Goal: Navigation & Orientation: Find specific page/section

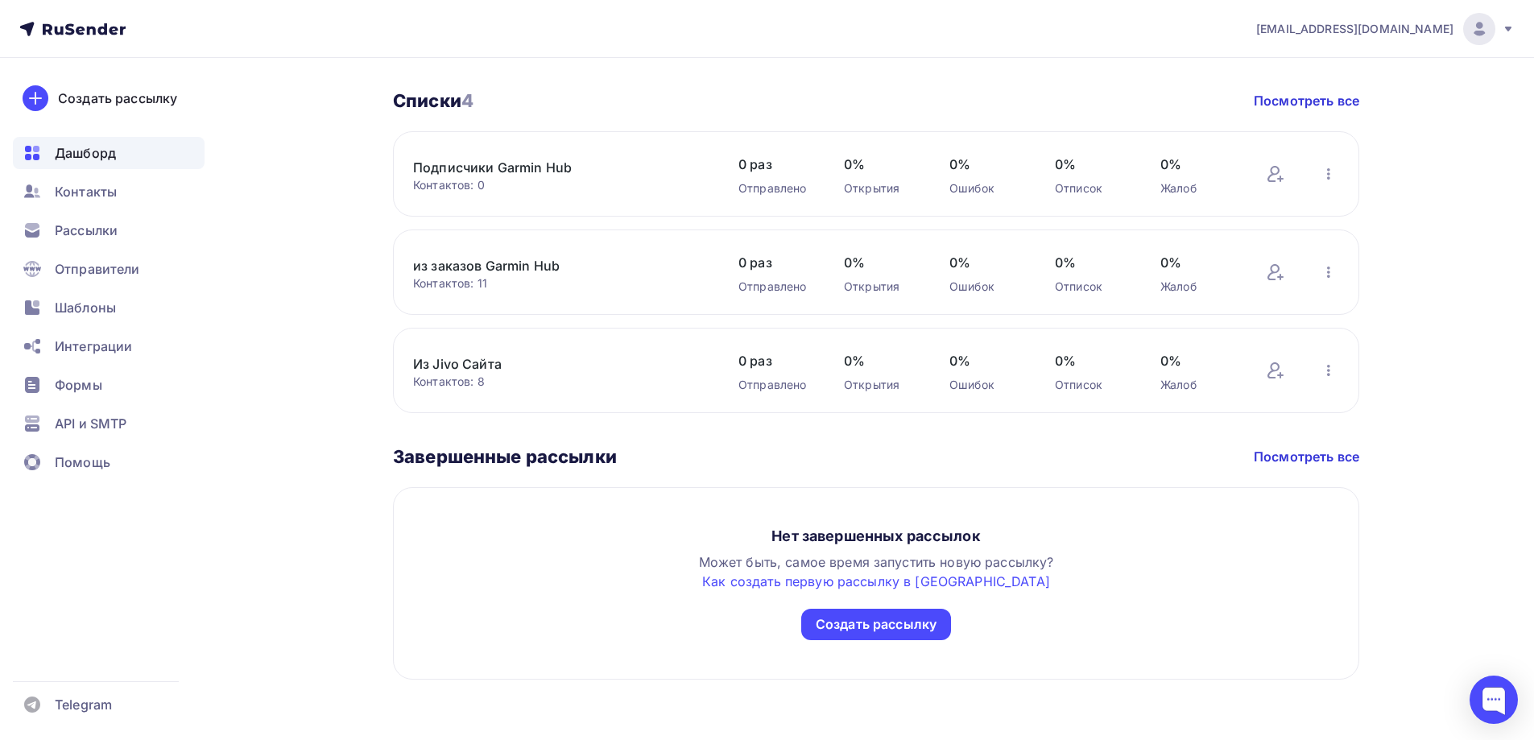
scroll to position [785, 0]
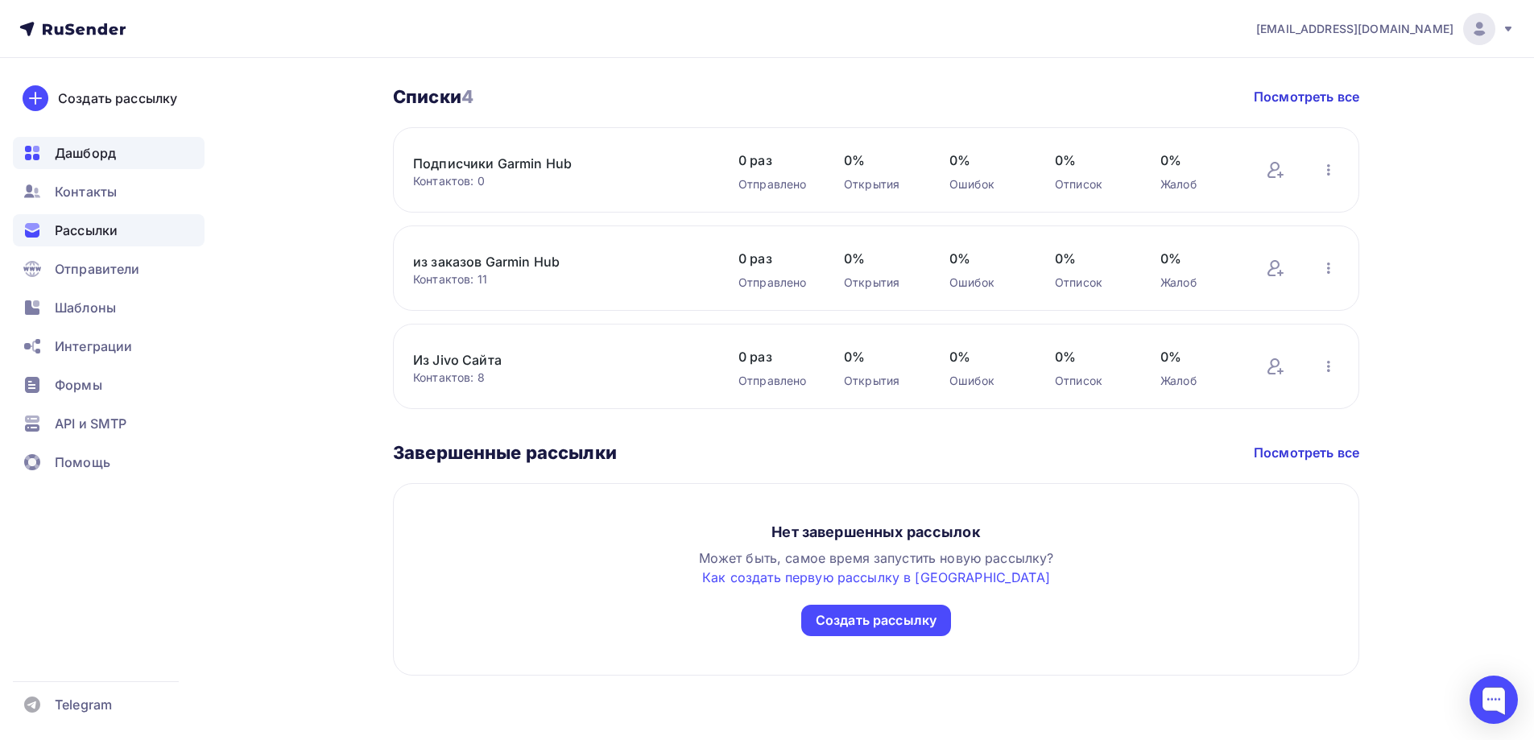
click at [84, 223] on span "Рассылки" at bounding box center [86, 230] width 63 height 19
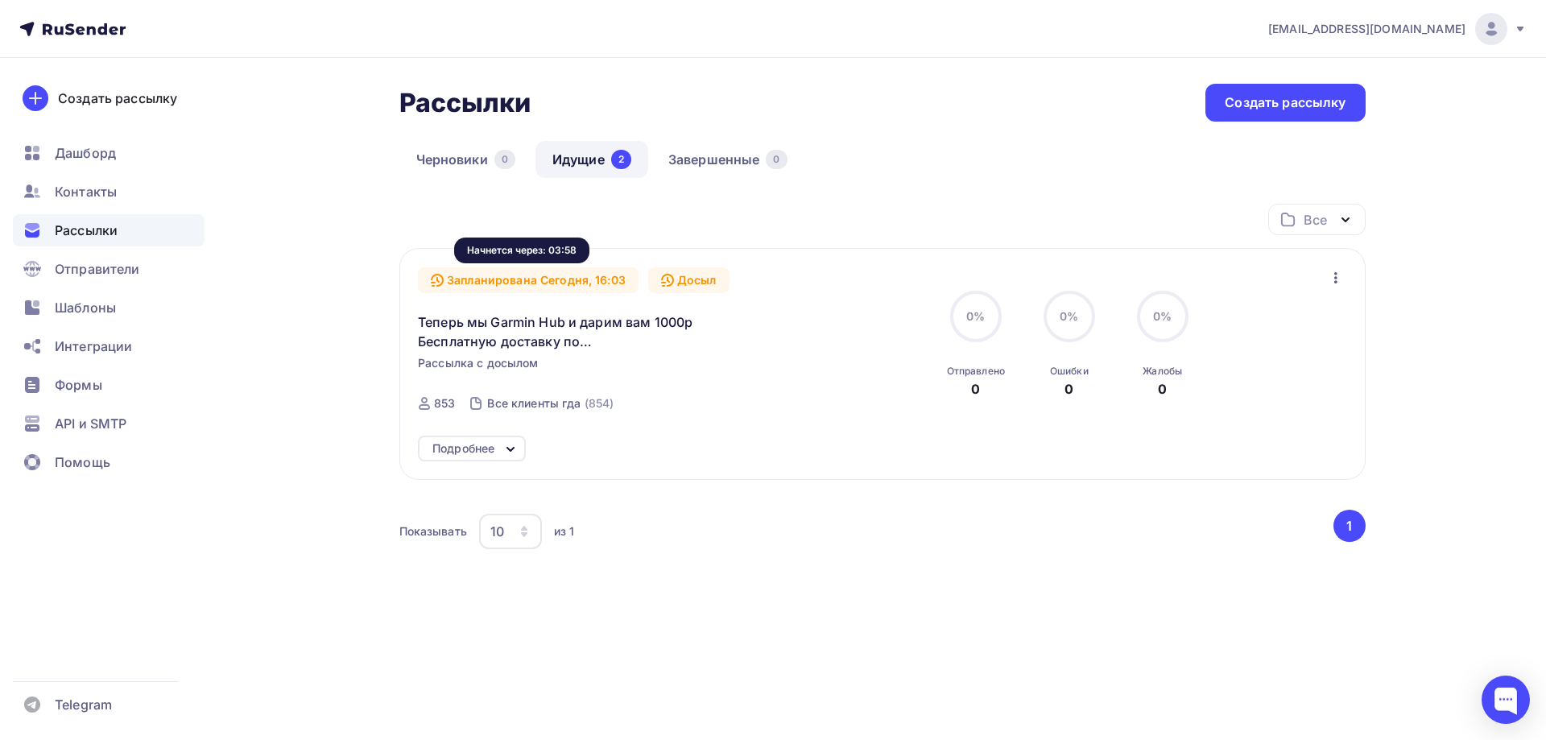
click at [607, 275] on div "Запланирована Сегодня, 16:03" at bounding box center [528, 280] width 221 height 26
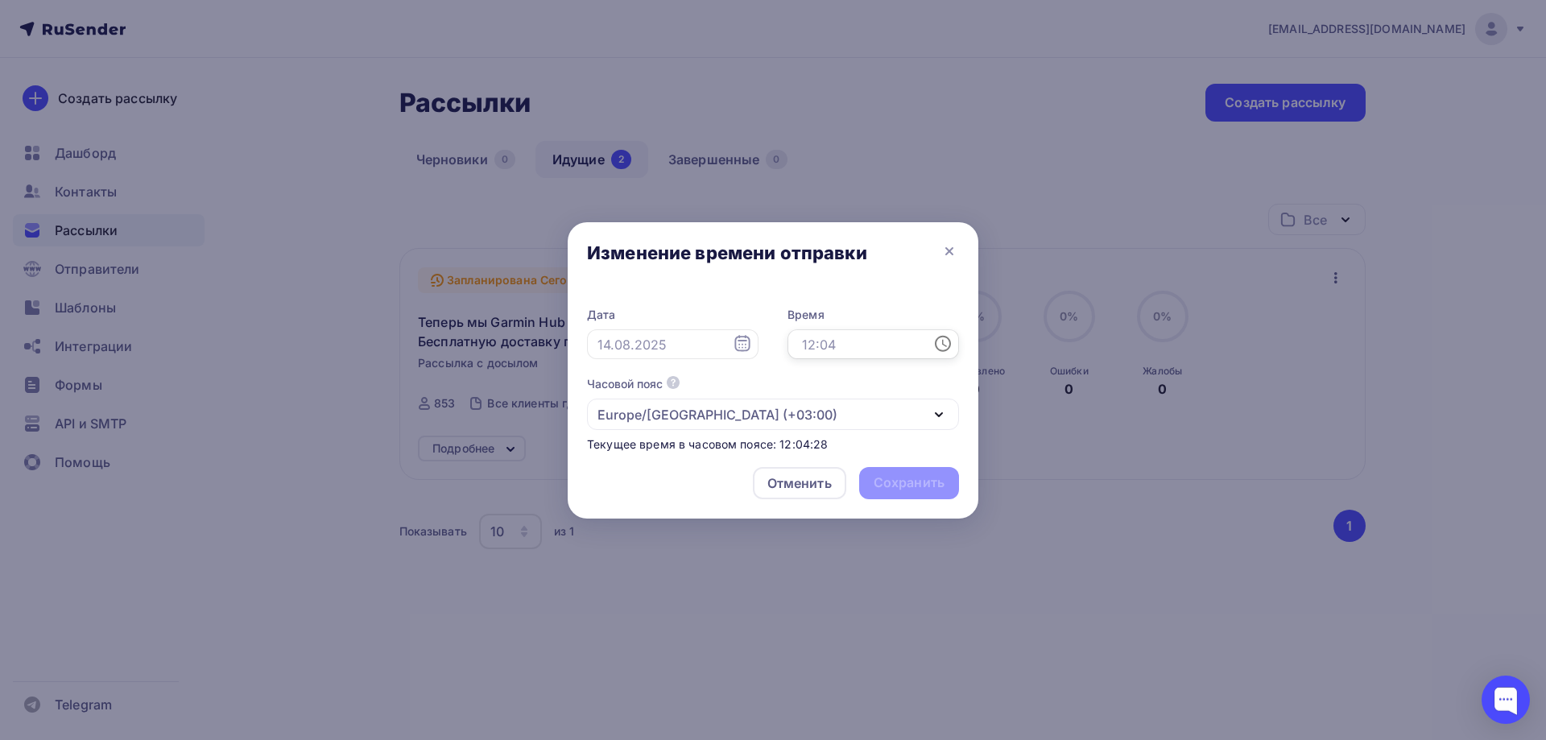
click at [835, 343] on input "text" at bounding box center [872, 344] width 171 height 31
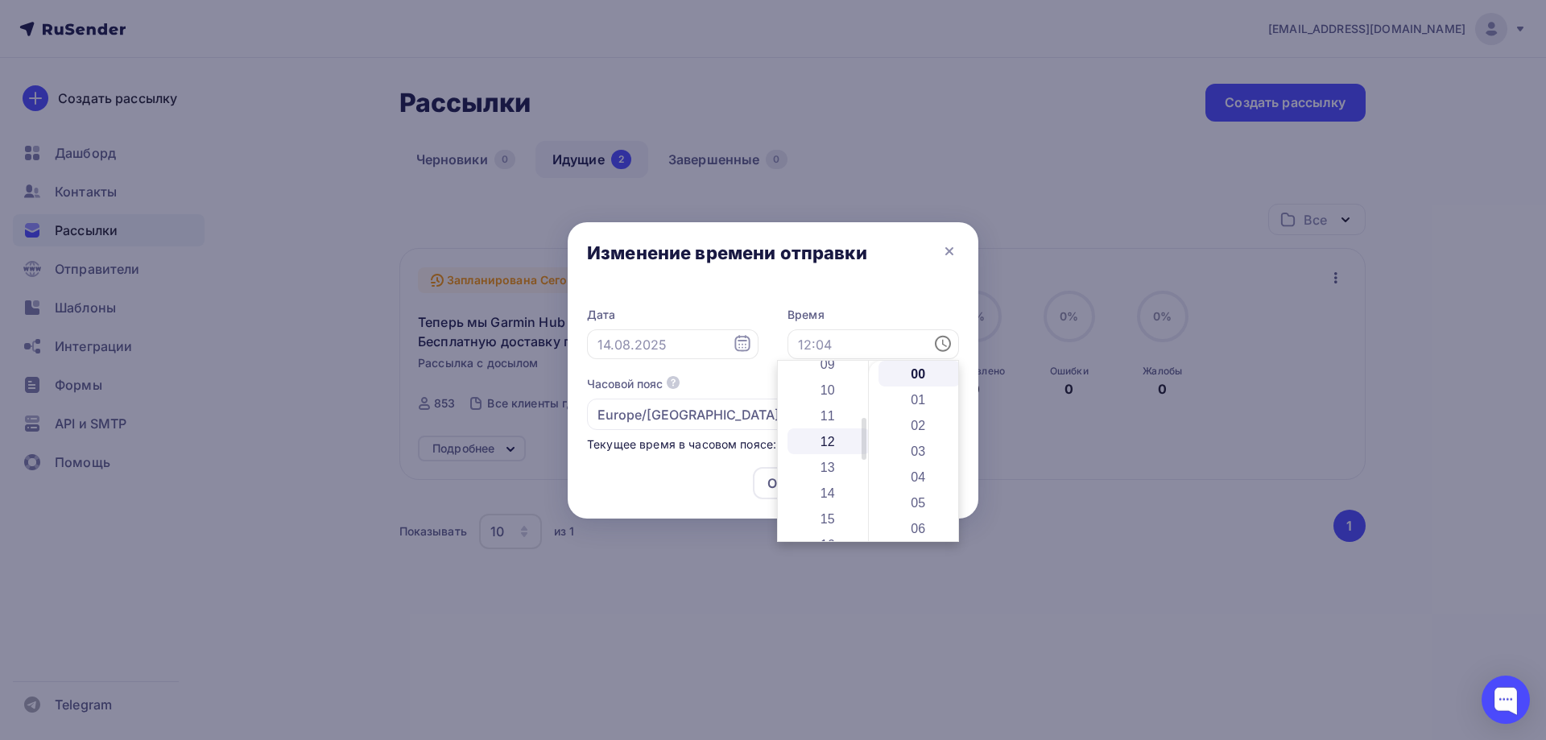
click at [823, 441] on li "12" at bounding box center [828, 441] width 83 height 26
click at [907, 513] on li "15" at bounding box center [919, 519] width 83 height 26
type input "12:15"
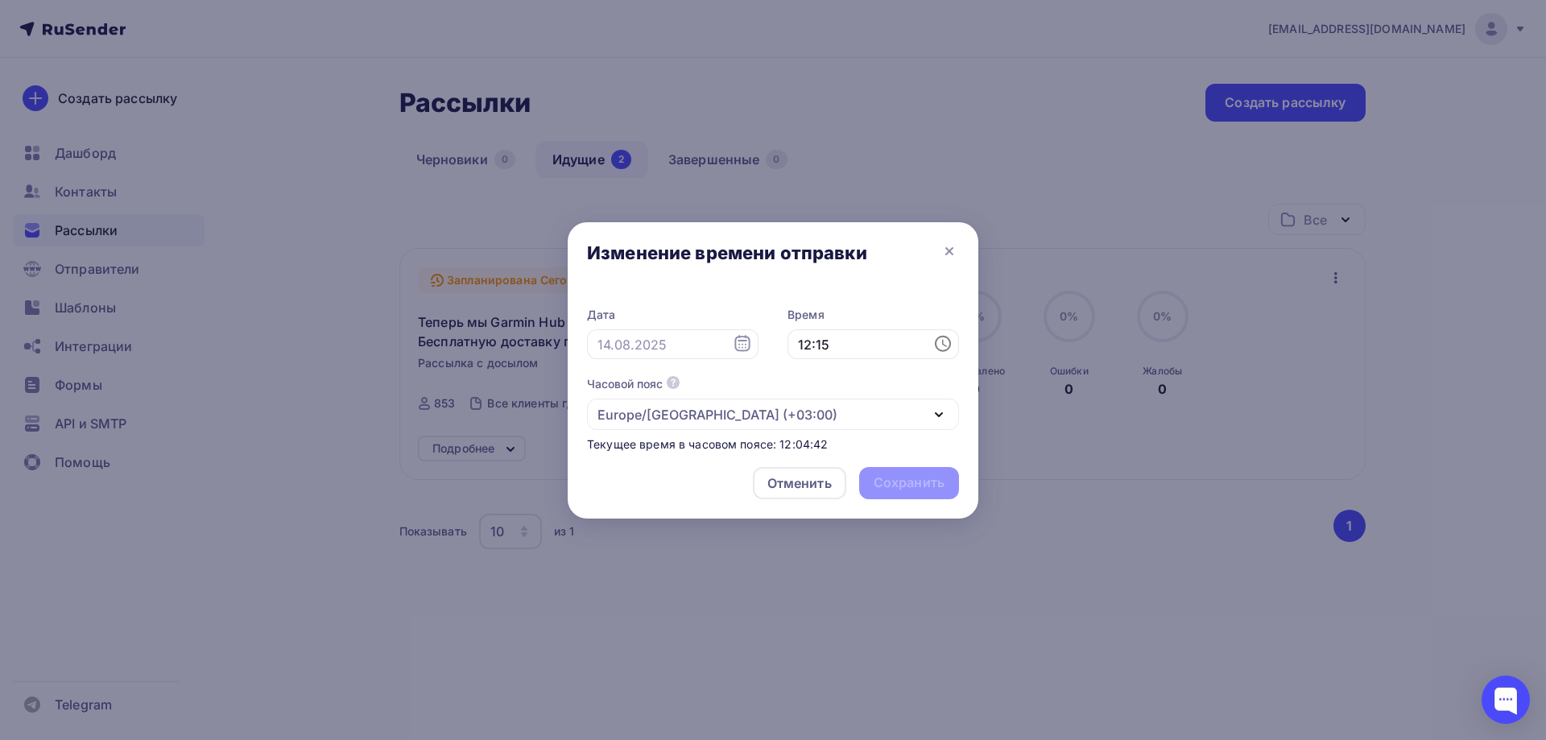
click at [652, 446] on div "Текущее время в часовом поясе: 12:04:42" at bounding box center [773, 444] width 372 height 16
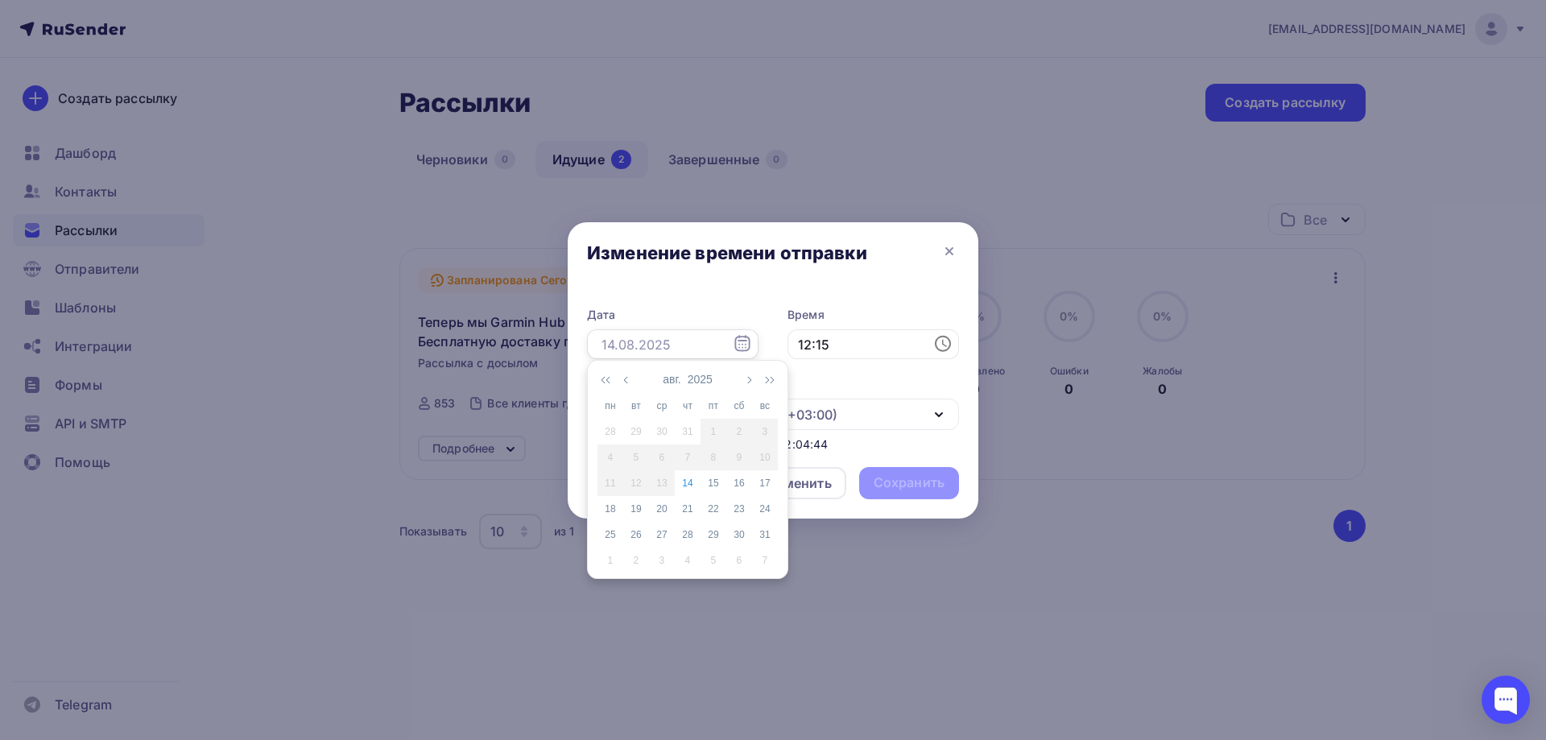
click at [688, 341] on input "text" at bounding box center [672, 344] width 171 height 31
click at [687, 485] on div "14" at bounding box center [688, 483] width 26 height 14
type input "[DATE]"
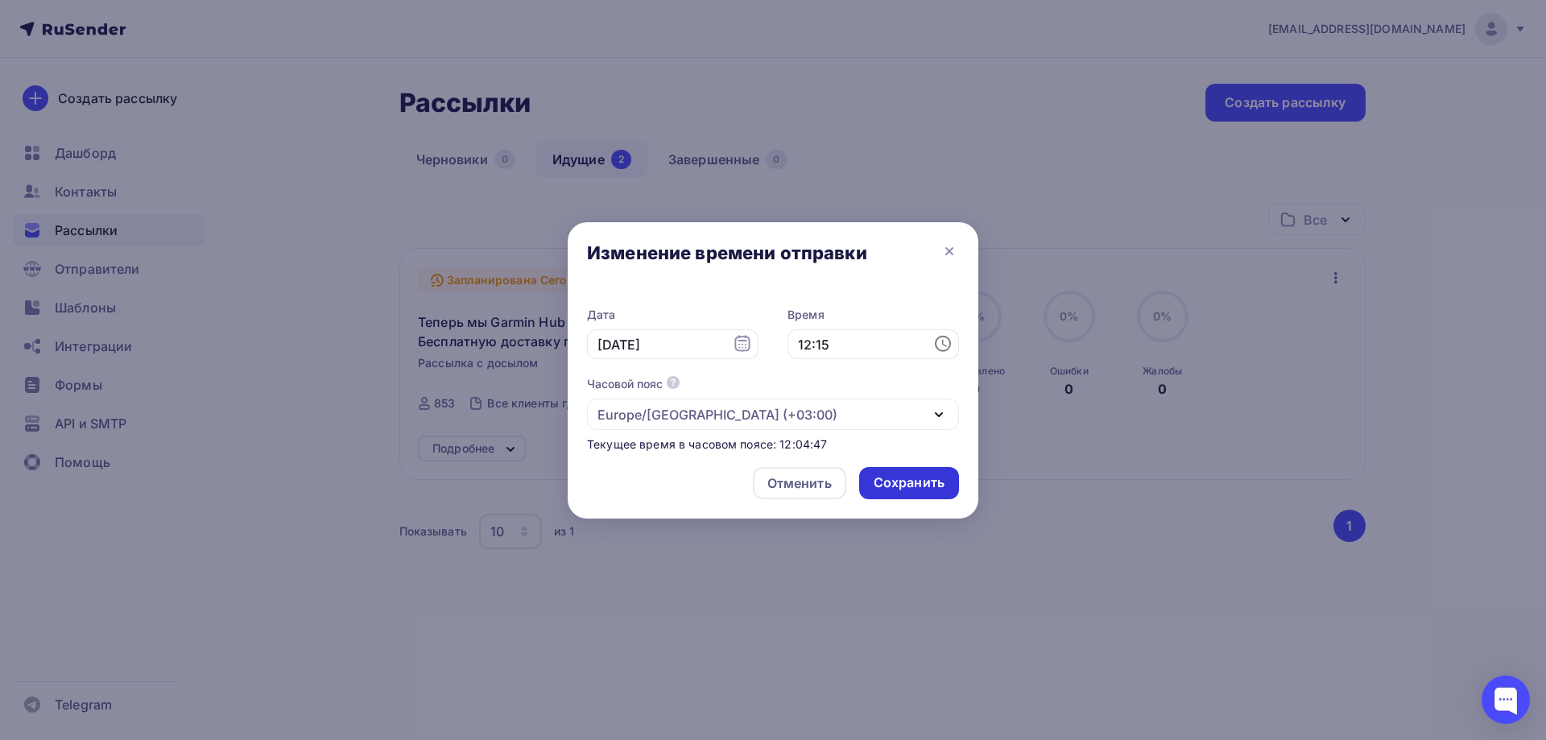
click at [911, 481] on div "Сохранить" at bounding box center [909, 482] width 71 height 19
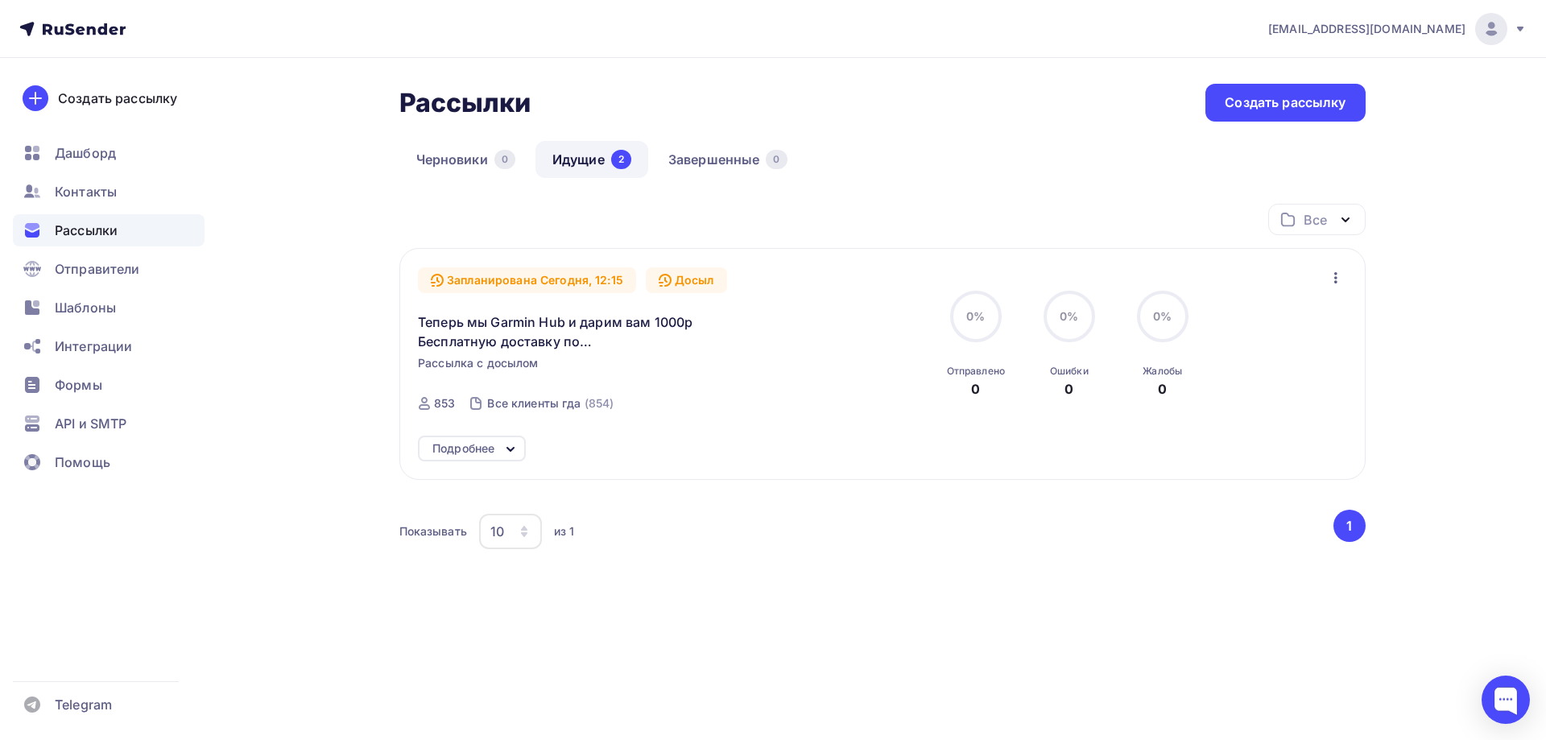
drag, startPoint x: 1464, startPoint y: 376, endPoint x: 1456, endPoint y: 371, distance: 9.4
click at [1464, 377] on div "[EMAIL_ADDRESS][DOMAIN_NAME] Аккаунт Тарифы Выйти Создать рассылку [GEOGRAPHIC_…" at bounding box center [773, 356] width 1546 height 713
drag, startPoint x: 433, startPoint y: 105, endPoint x: 478, endPoint y: 109, distance: 45.3
click at [478, 109] on h2 "Рассылки" at bounding box center [465, 103] width 132 height 32
click at [97, 190] on span "Контакты" at bounding box center [86, 191] width 62 height 19
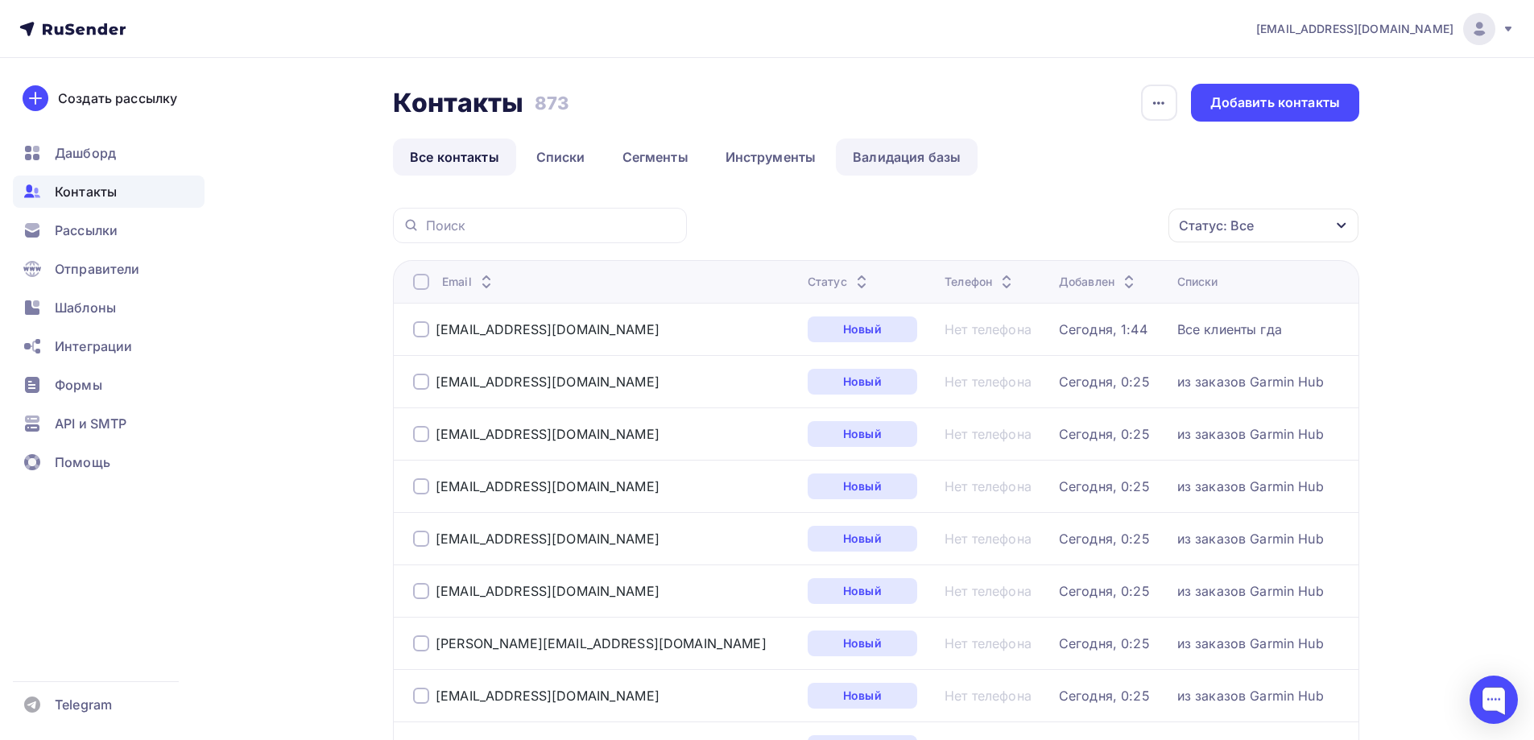
click at [903, 161] on link "Валидация базы" at bounding box center [907, 156] width 142 height 37
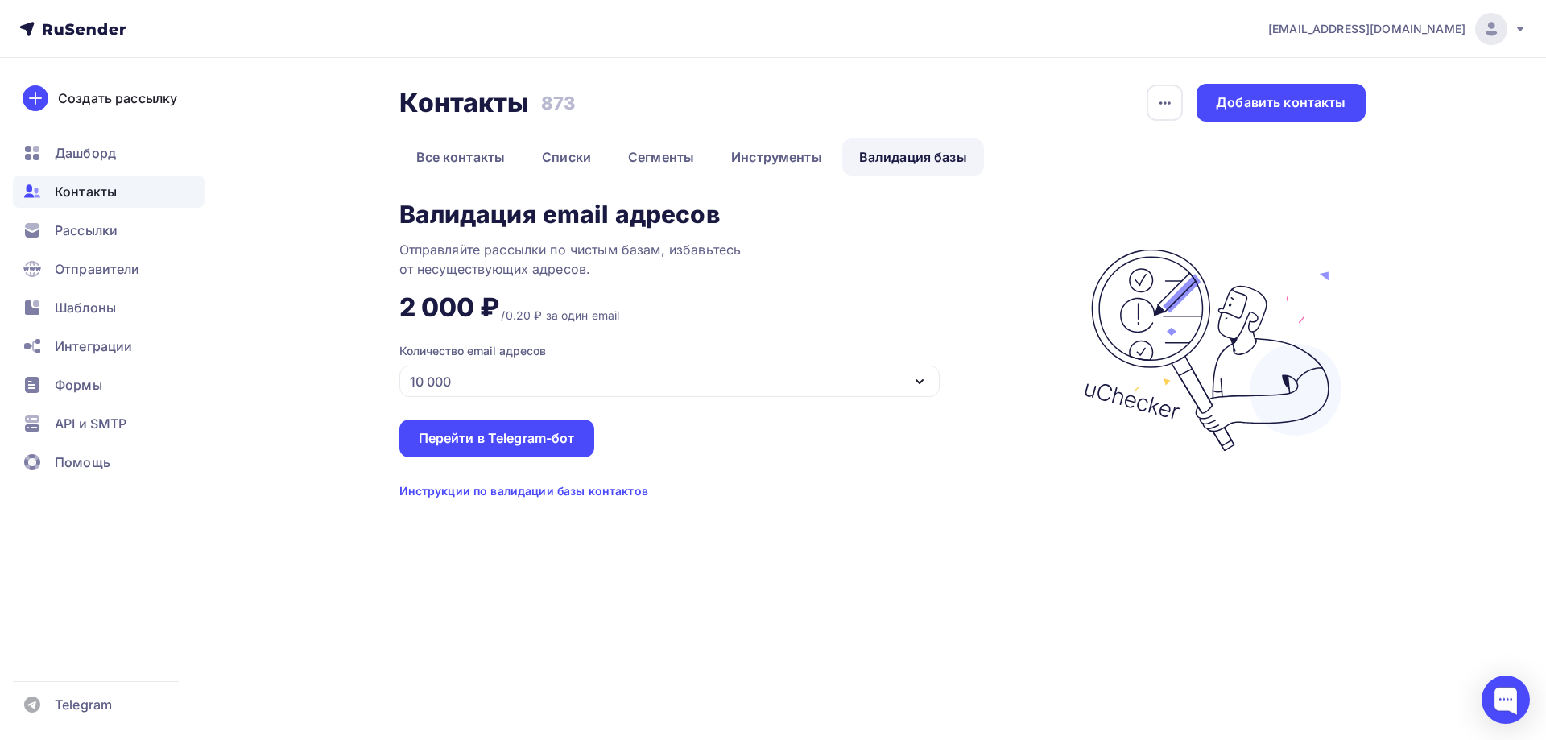
click at [486, 388] on div "10 000" at bounding box center [669, 381] width 540 height 31
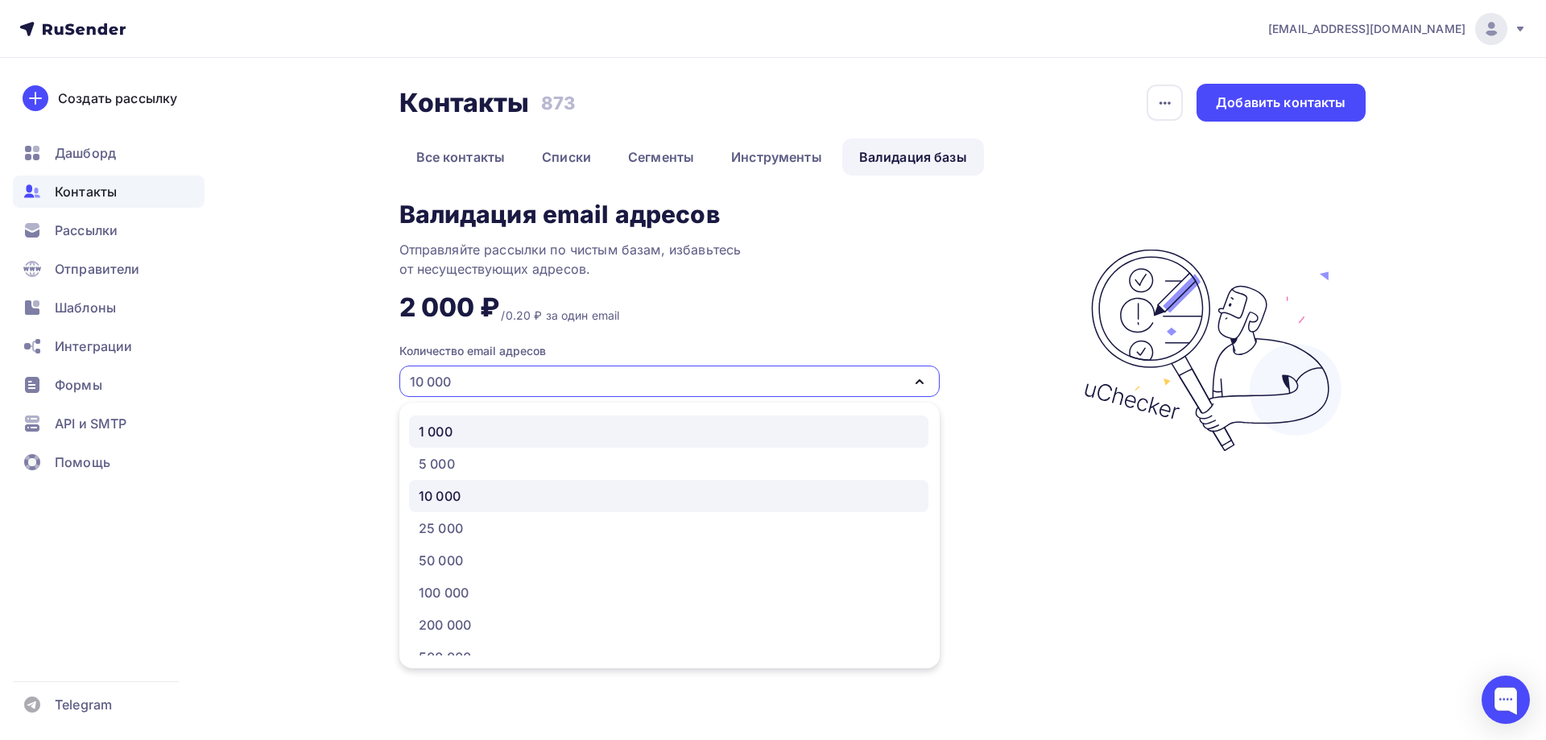
click at [442, 428] on div "1 000" at bounding box center [436, 431] width 34 height 19
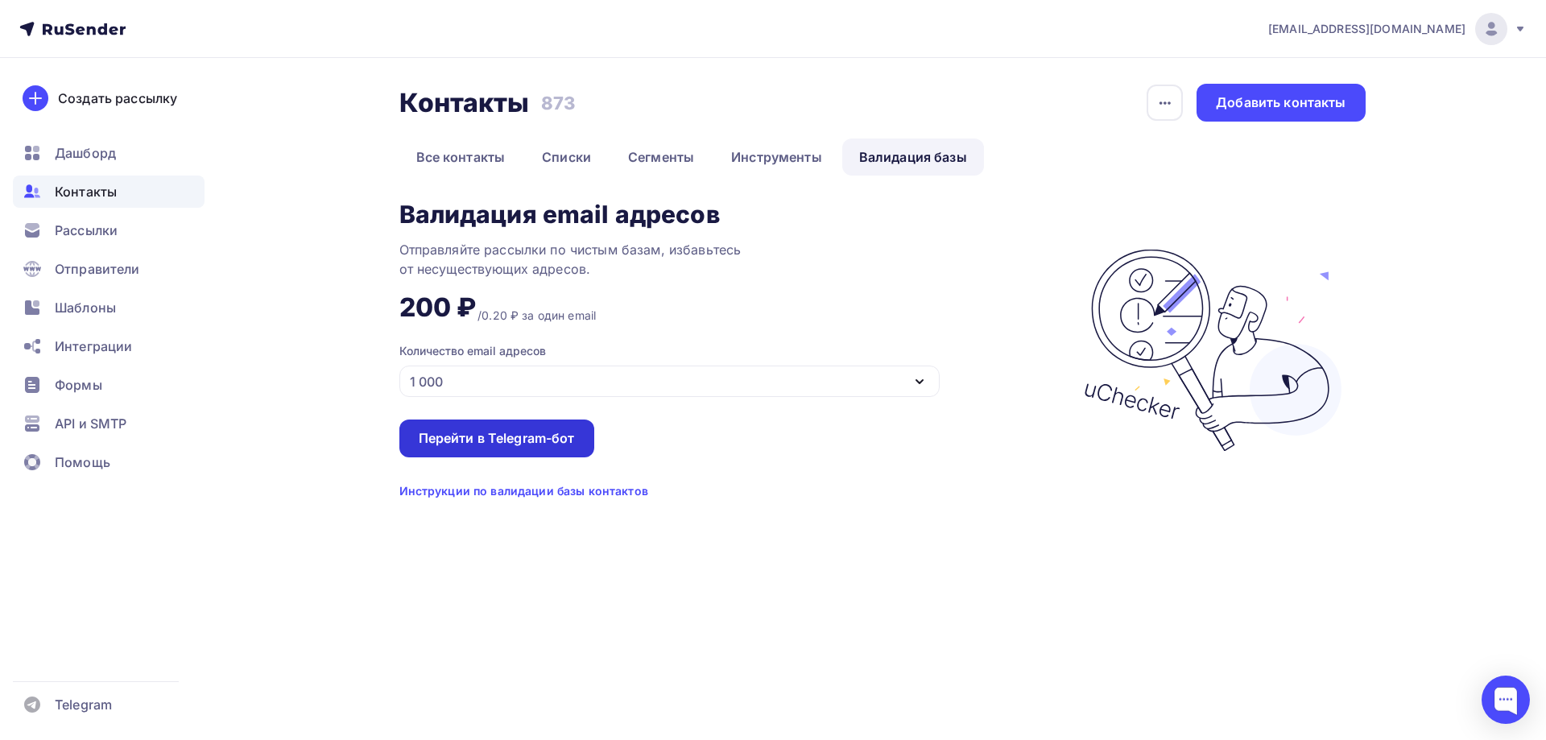
click at [487, 435] on div "Перейти в Telegram-бот" at bounding box center [497, 438] width 156 height 19
click at [63, 232] on span "Рассылки" at bounding box center [86, 230] width 63 height 19
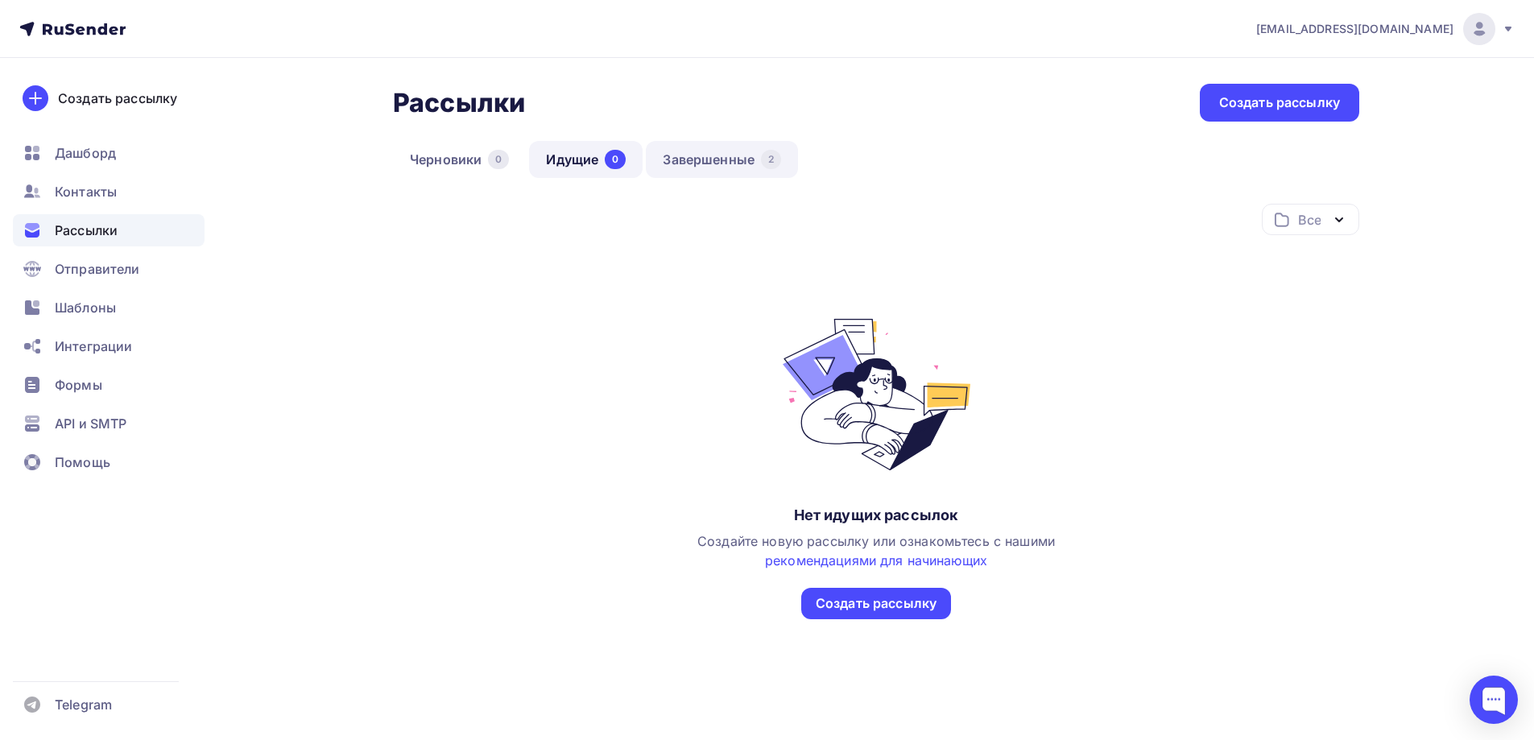
click at [722, 162] on link "Завершенные 2" at bounding box center [722, 159] width 152 height 37
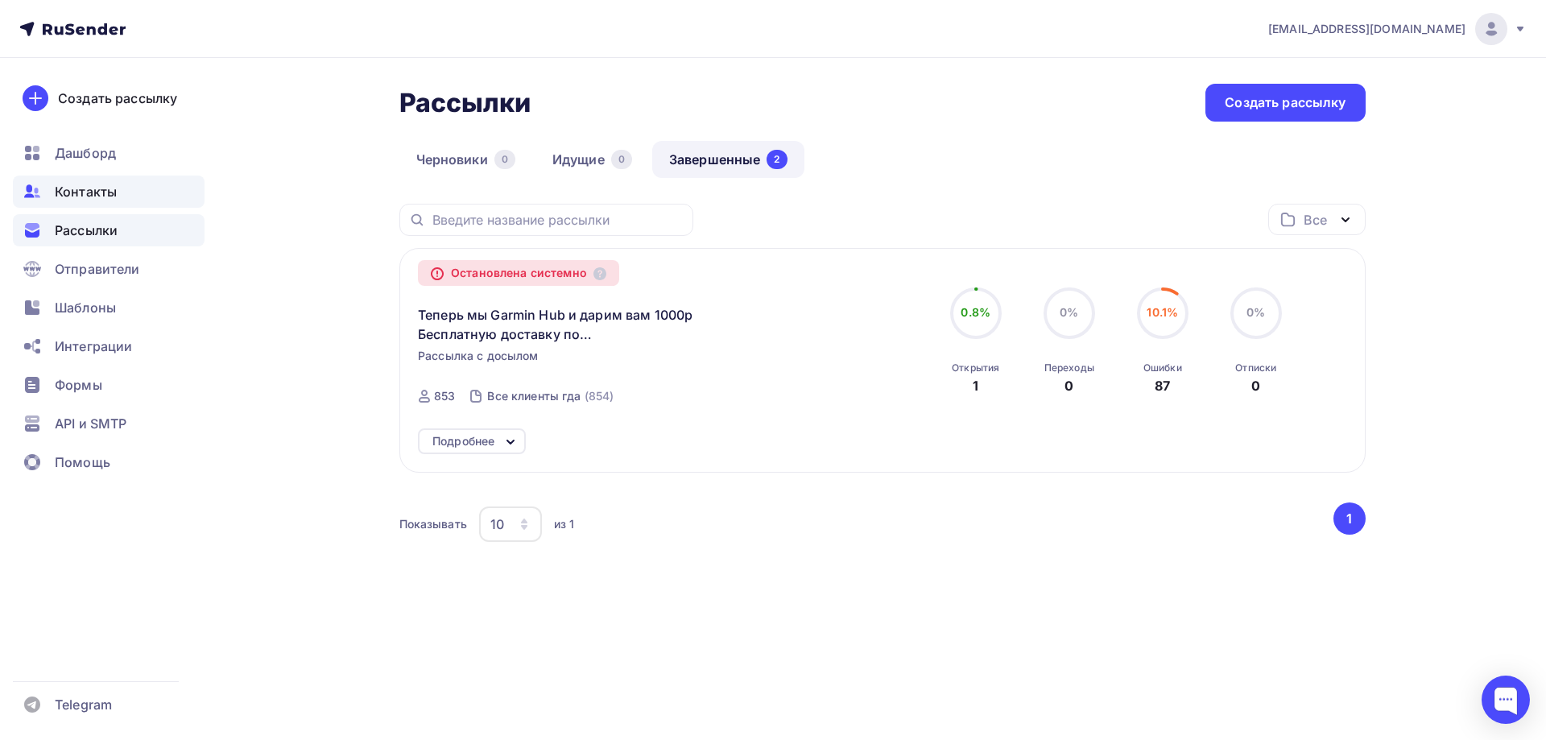
click at [75, 191] on span "Контакты" at bounding box center [86, 191] width 62 height 19
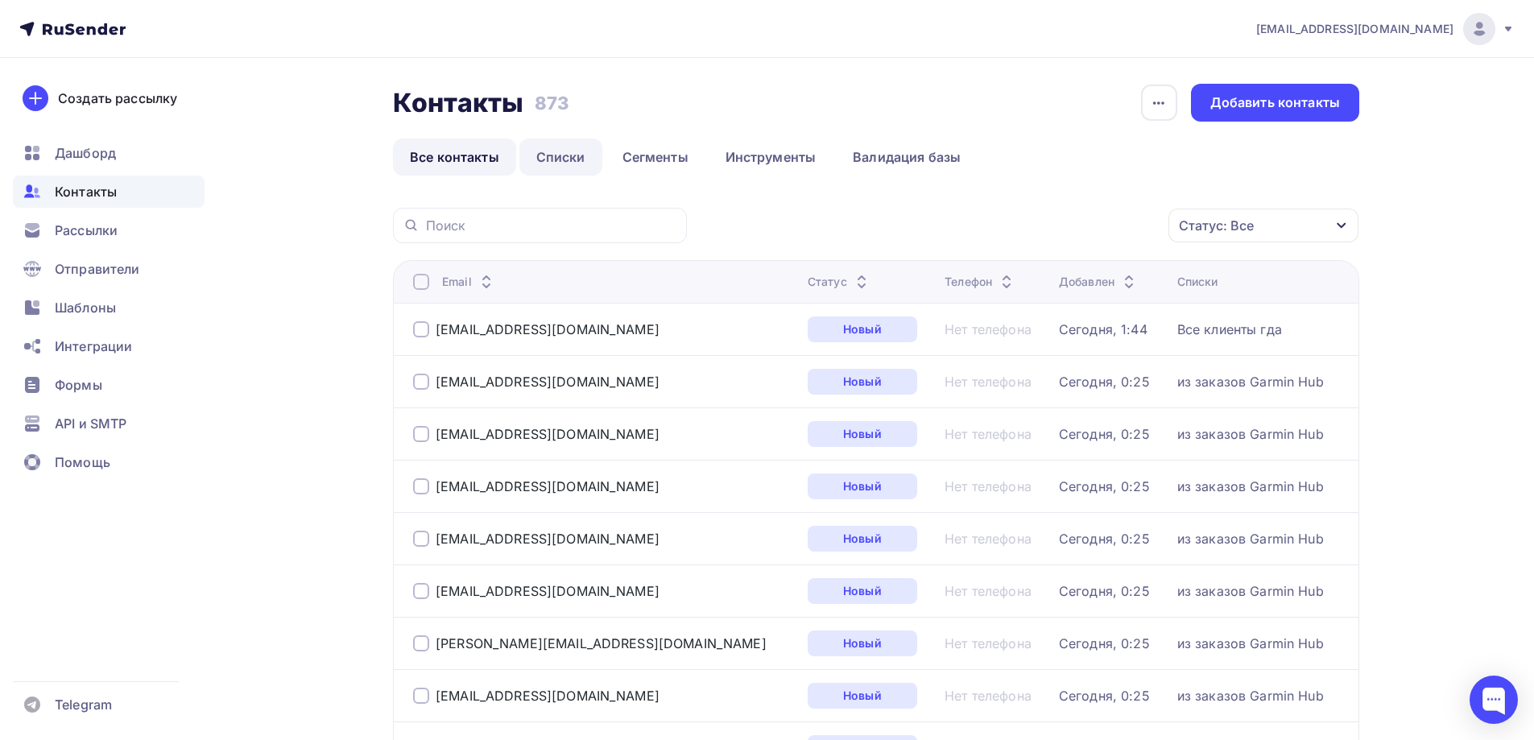
click at [568, 156] on link "Списки" at bounding box center [560, 156] width 83 height 37
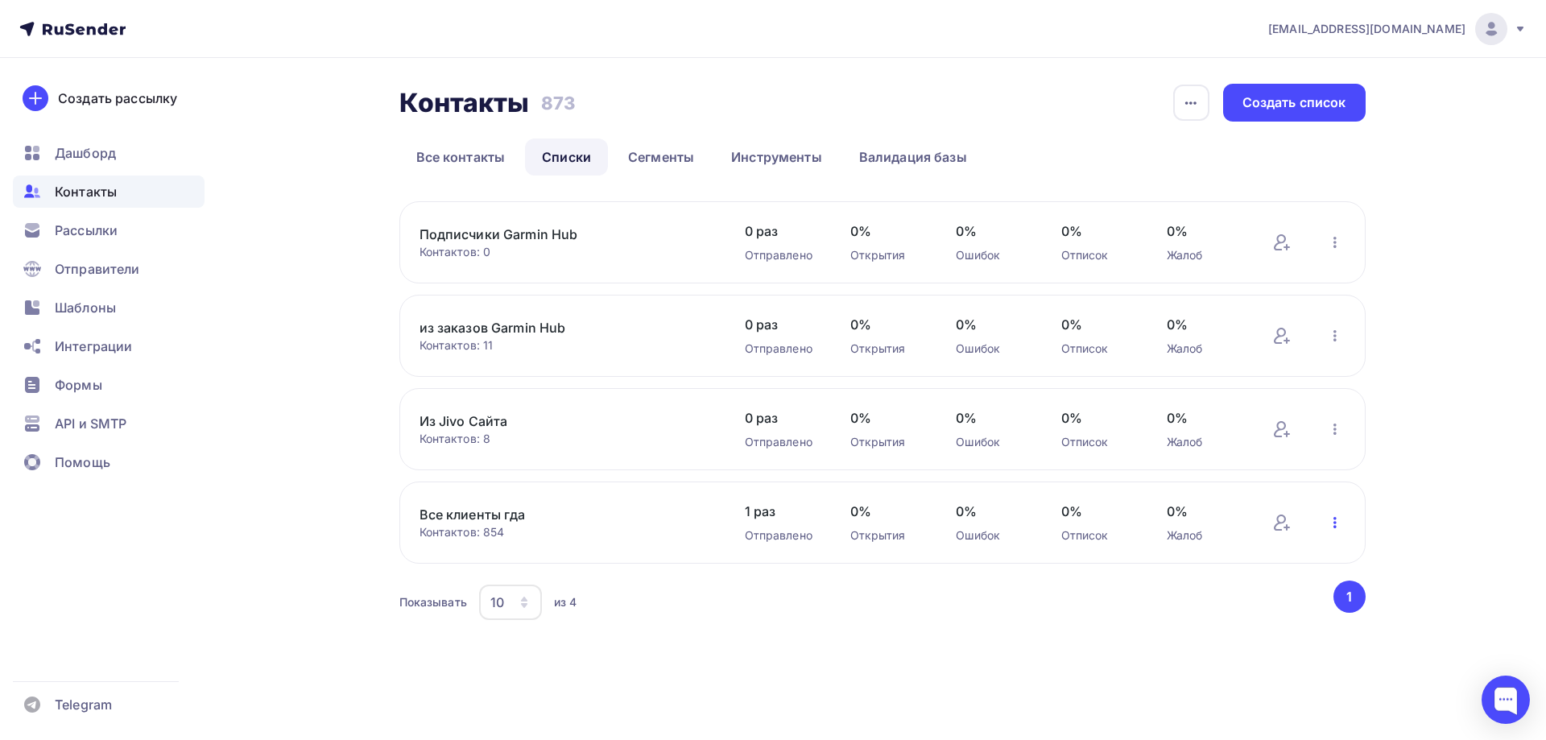
click at [1335, 519] on icon "button" at bounding box center [1334, 522] width 3 height 11
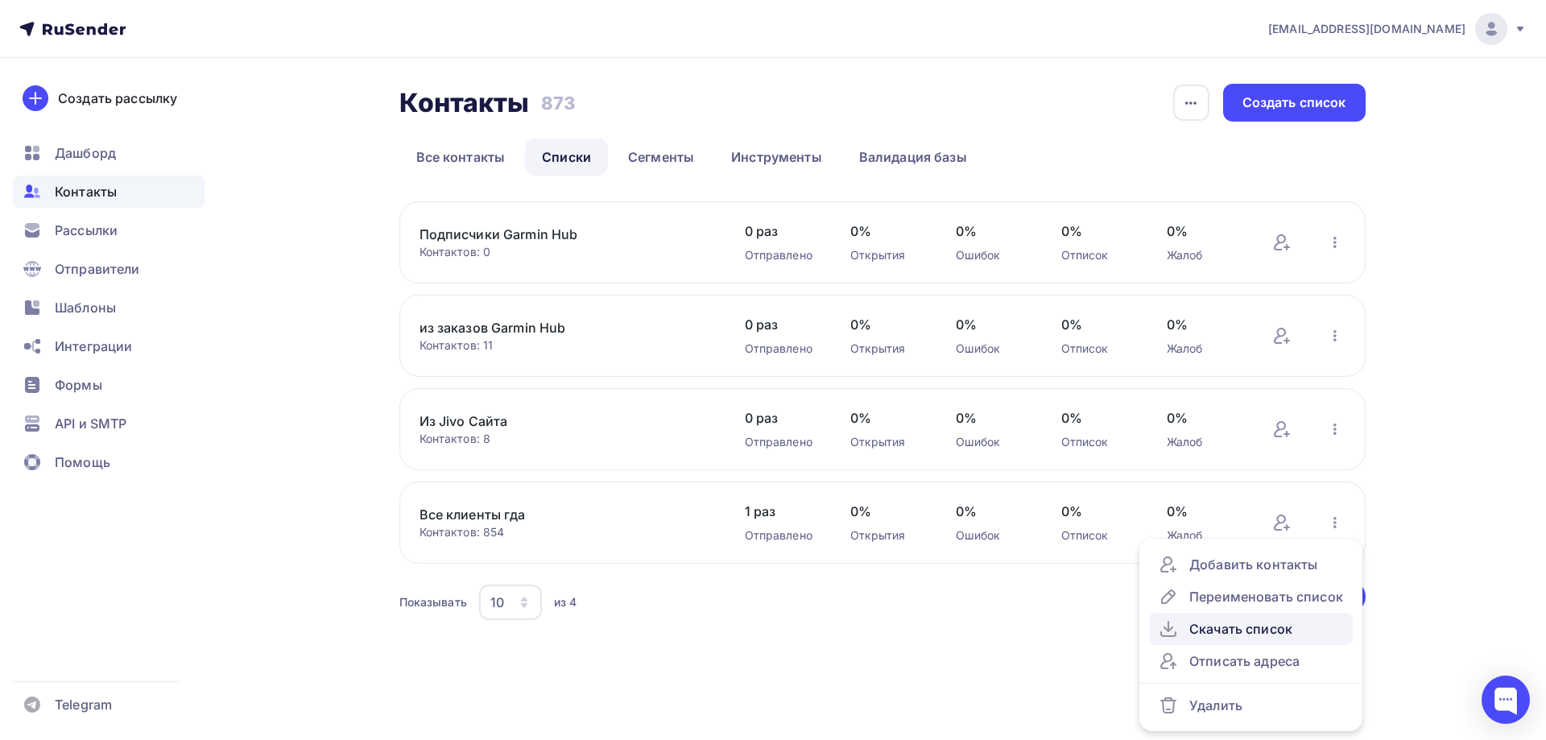
click at [1258, 625] on div "Скачать список" at bounding box center [1251, 628] width 184 height 19
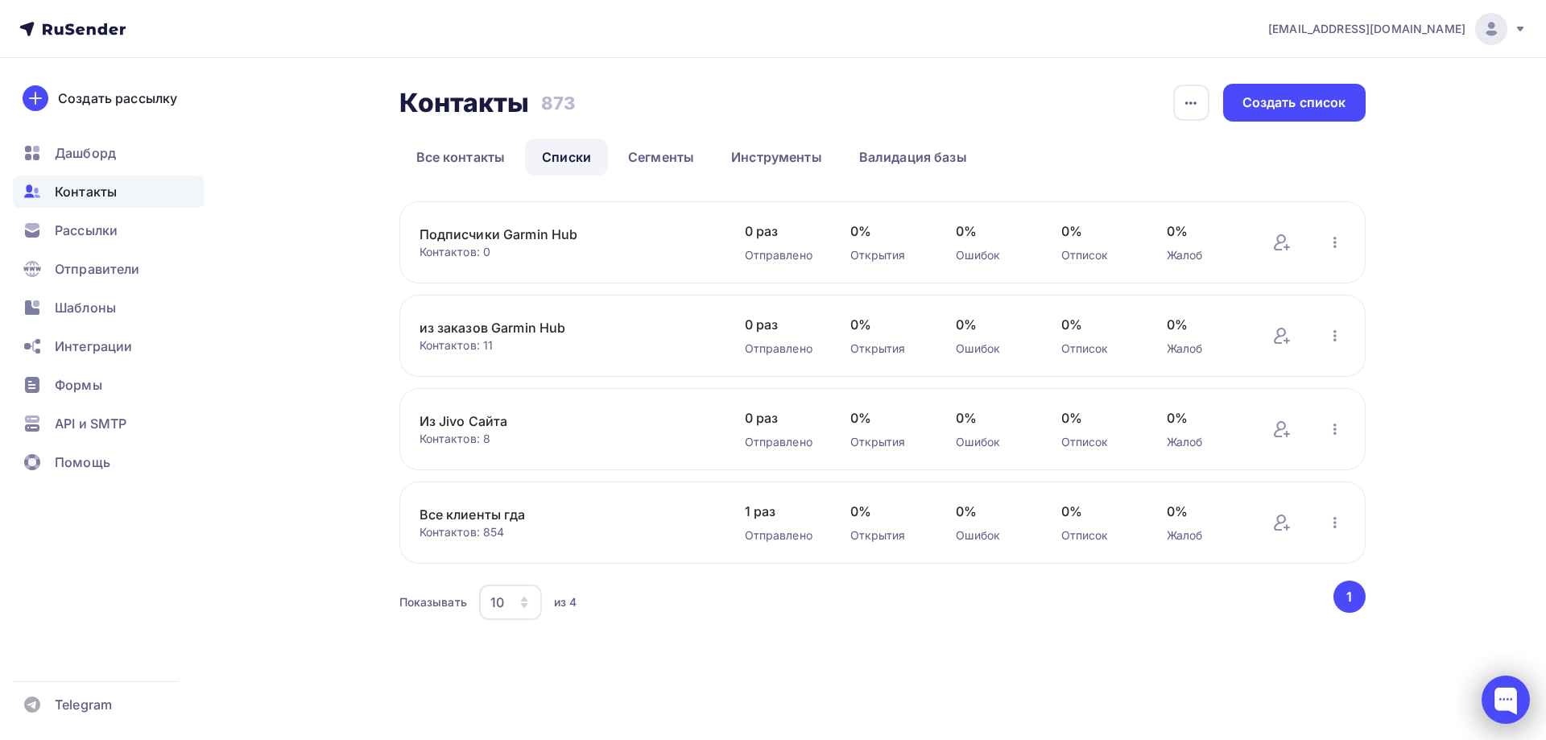
click at [1509, 688] on div at bounding box center [1505, 699] width 48 height 48
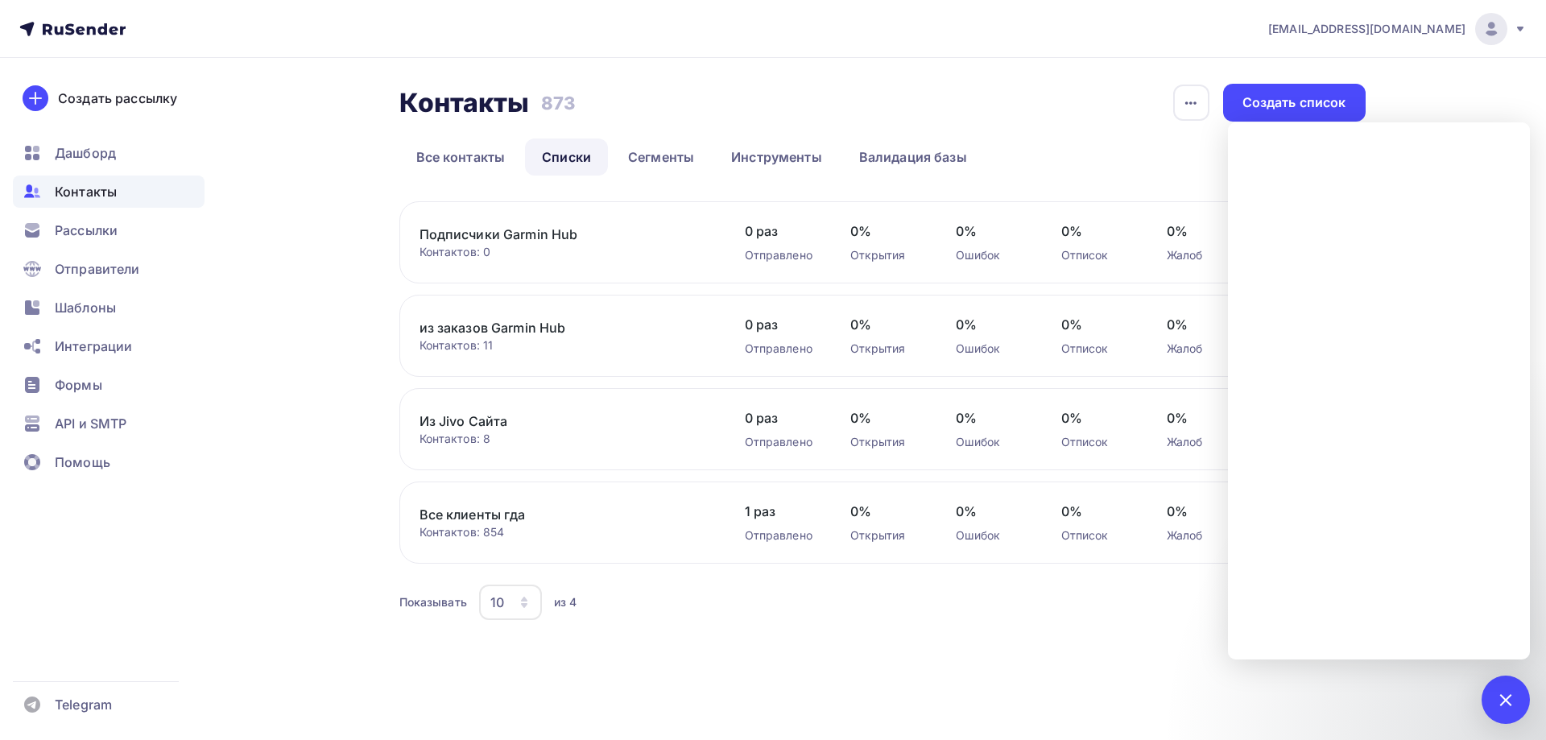
click at [1010, 675] on div "Контакты Контакты 873 873 История импорта Создать список Все контакты Списки Се…" at bounding box center [774, 373] width 1320 height 630
click at [917, 152] on link "Валидация базы" at bounding box center [913, 156] width 142 height 37
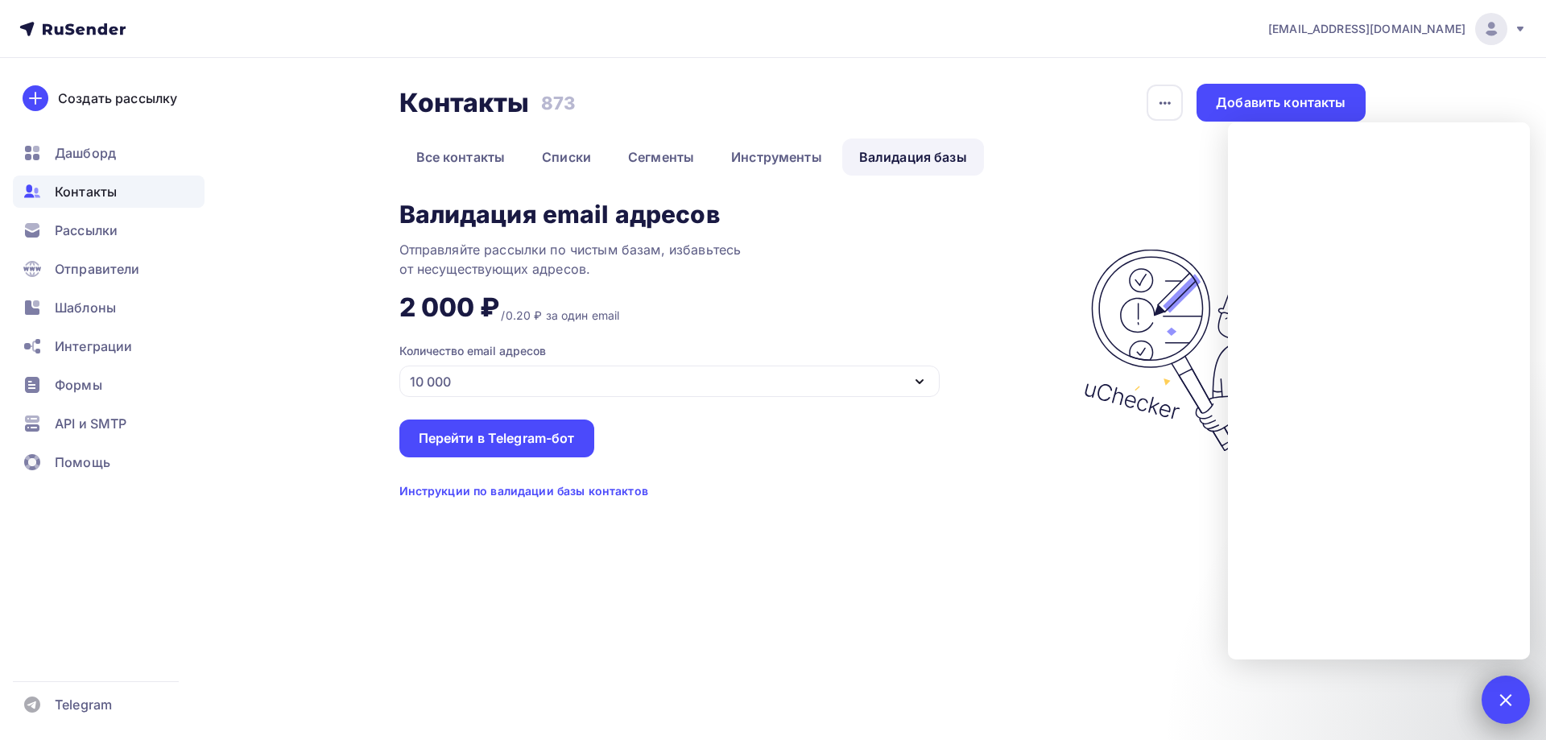
click at [1515, 702] on div at bounding box center [1505, 699] width 48 height 48
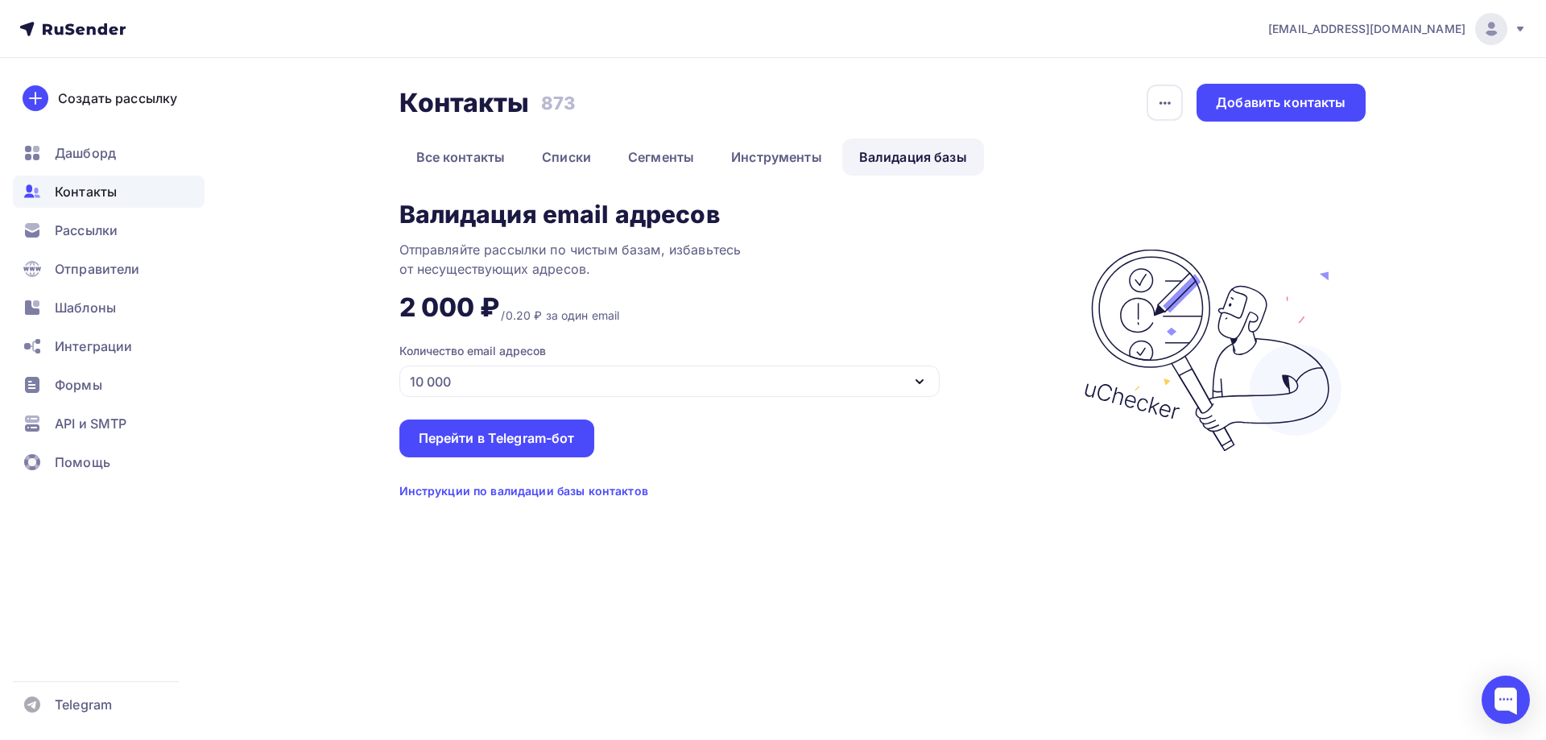
click at [914, 384] on icon "button" at bounding box center [919, 381] width 19 height 19
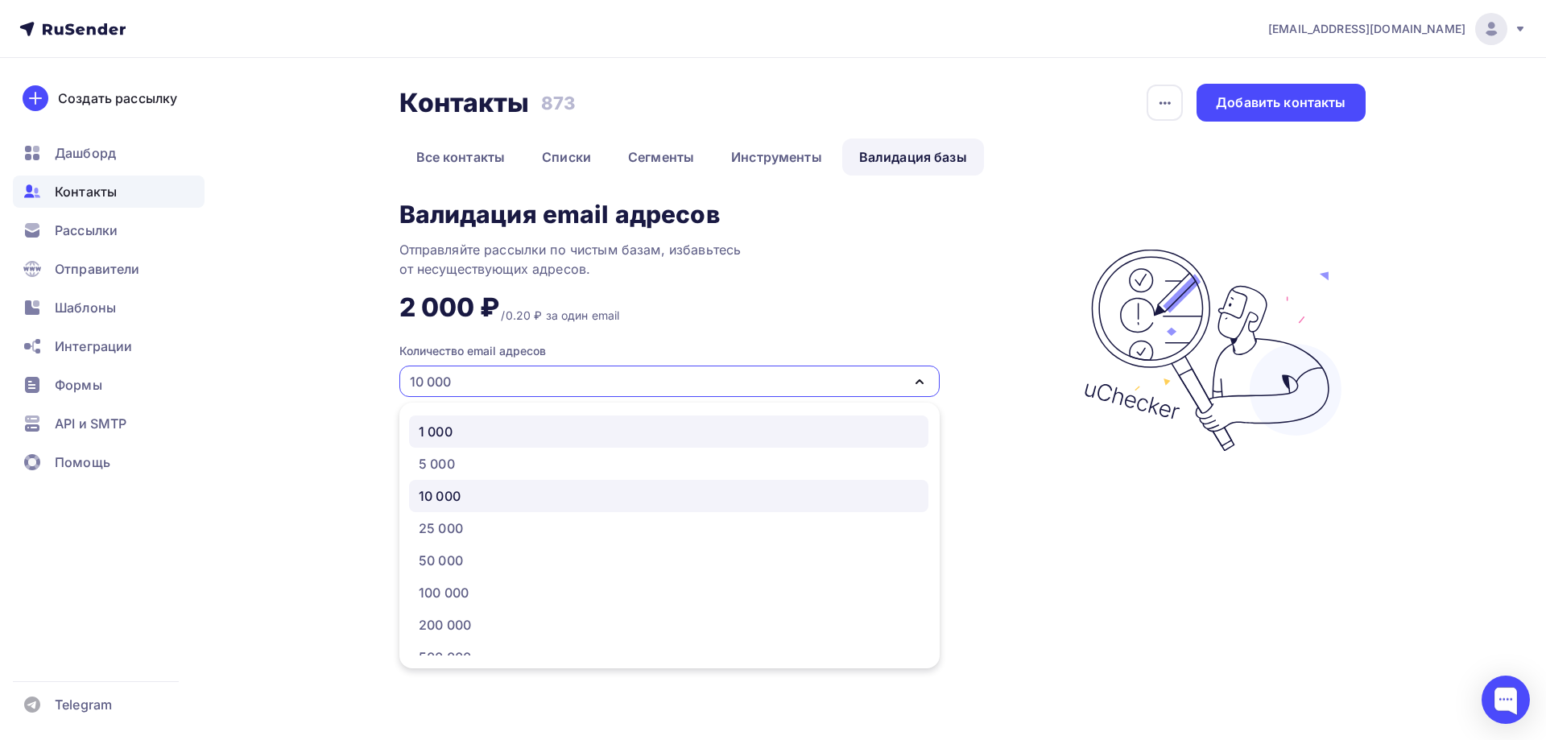
click at [456, 427] on div "1 000" at bounding box center [669, 431] width 500 height 19
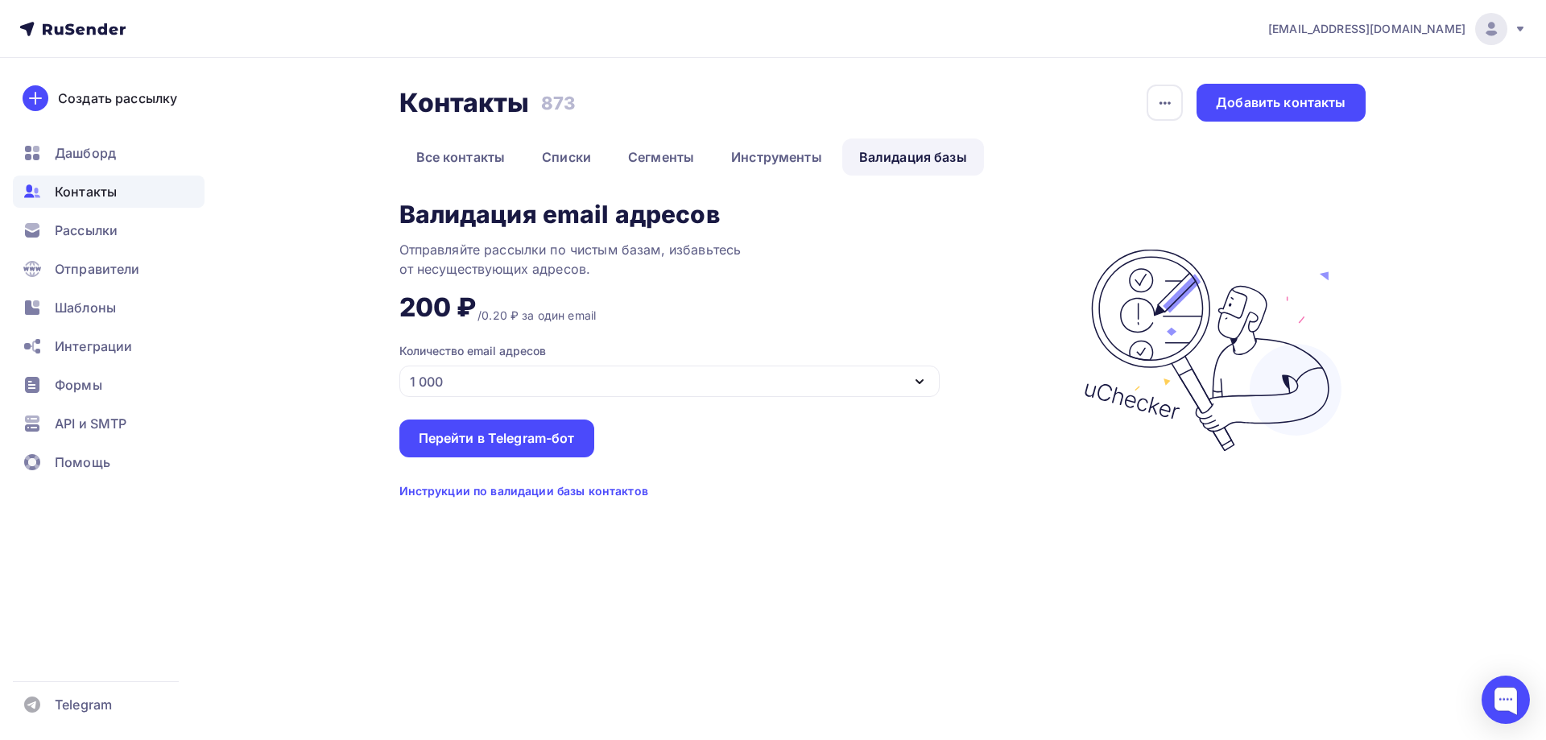
click at [508, 494] on div "Инструкции по валидации базы контактов" at bounding box center [523, 491] width 249 height 16
click at [1512, 719] on div at bounding box center [1505, 699] width 48 height 48
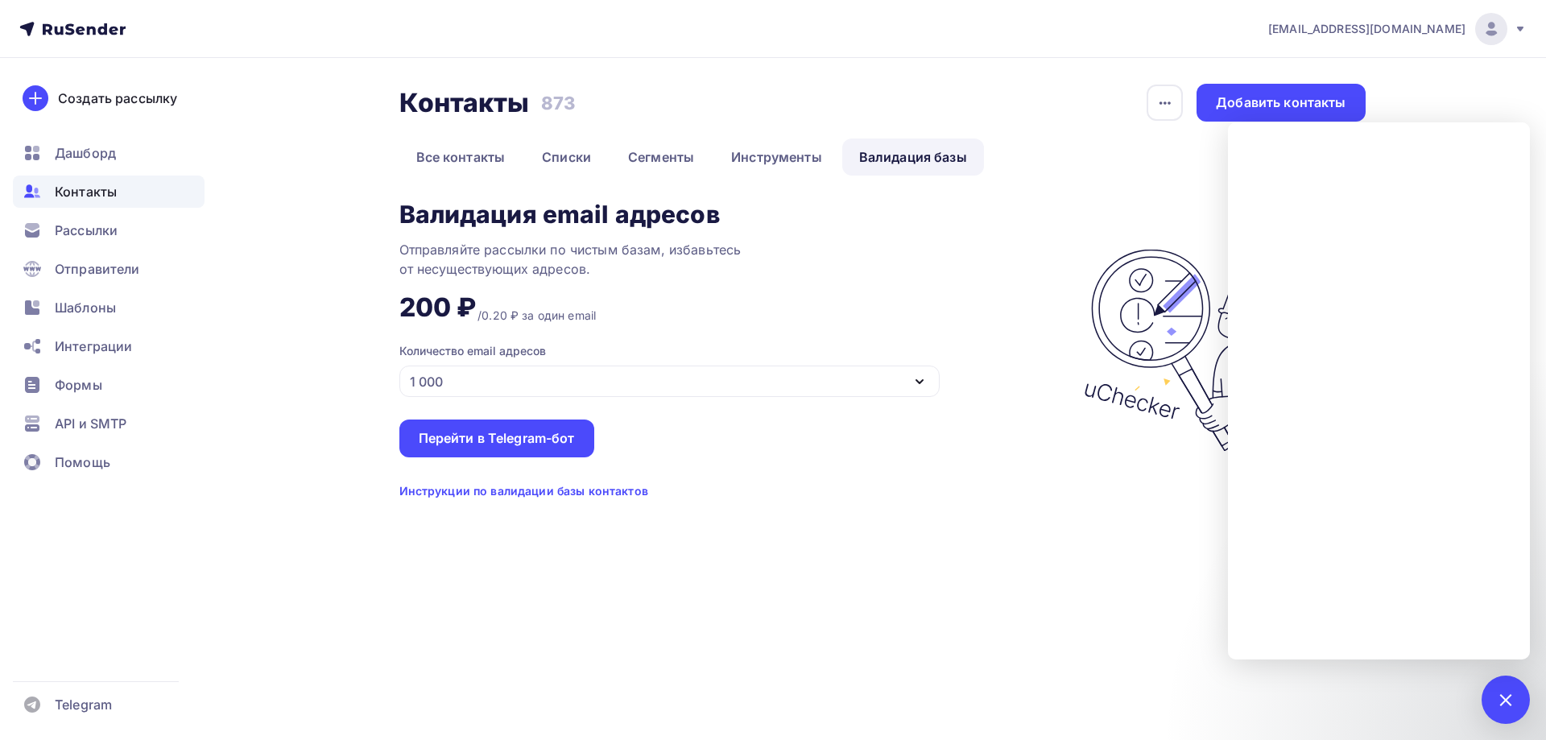
click at [1520, 30] on icon at bounding box center [1520, 29] width 6 height 5
click at [1320, 70] on span "Аккаунт" at bounding box center [1311, 70] width 53 height 19
click at [560, 150] on link "Списки" at bounding box center [566, 156] width 83 height 37
drag, startPoint x: 544, startPoint y: 210, endPoint x: 608, endPoint y: 217, distance: 64.0
click at [608, 217] on div "Валидация email адресов" at bounding box center [559, 214] width 320 height 26
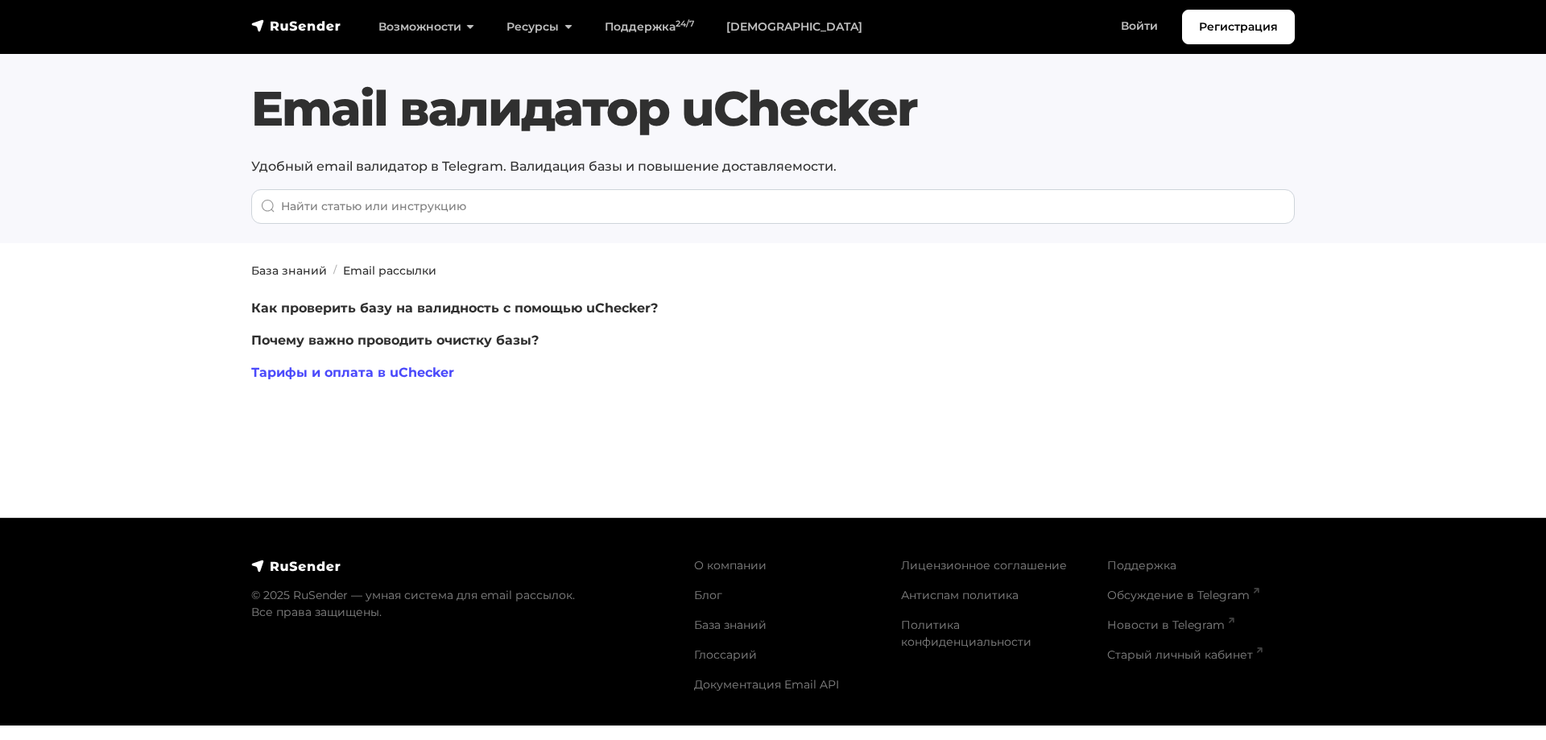
click at [304, 374] on link "Тарифы и оплата в uChecker" at bounding box center [352, 372] width 203 height 15
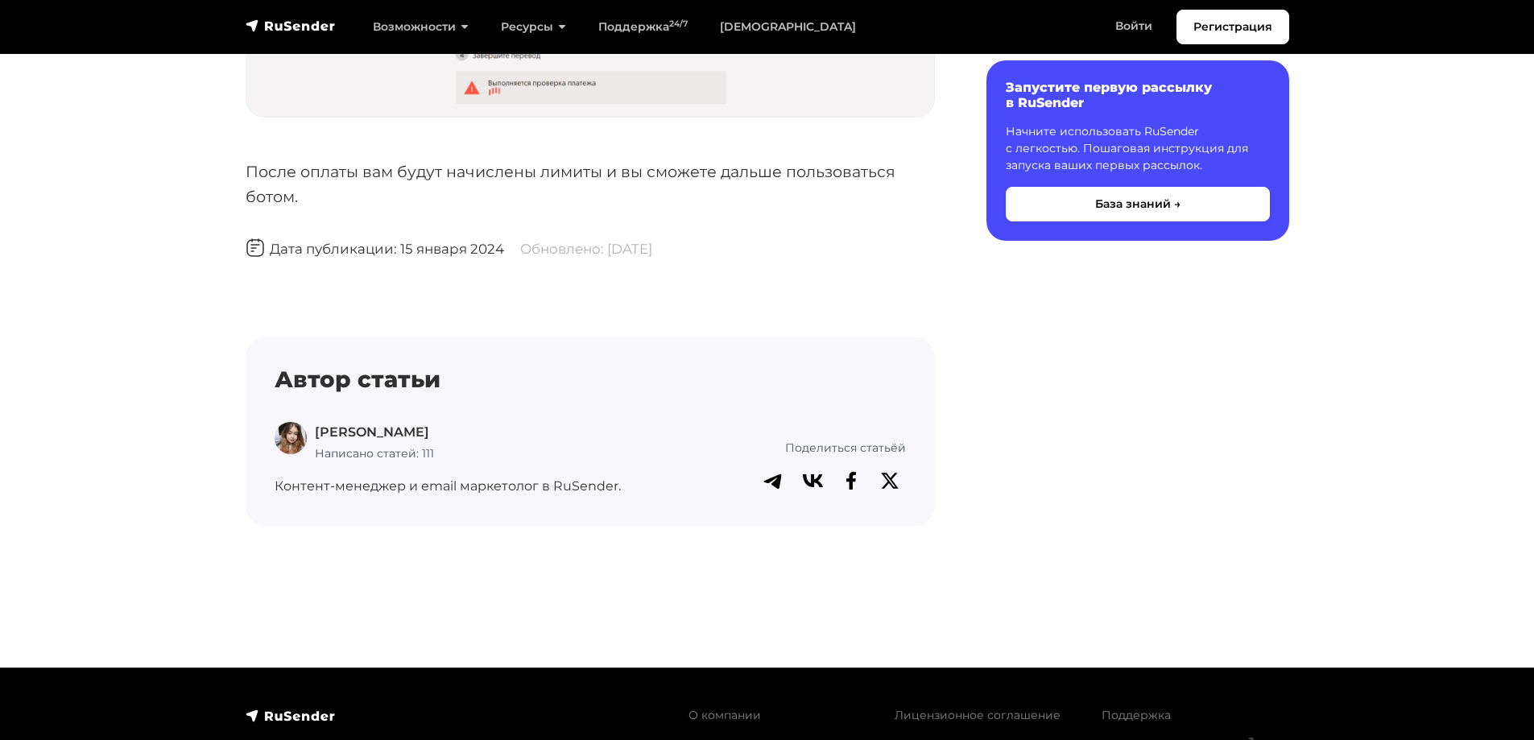
scroll to position [4106, 0]
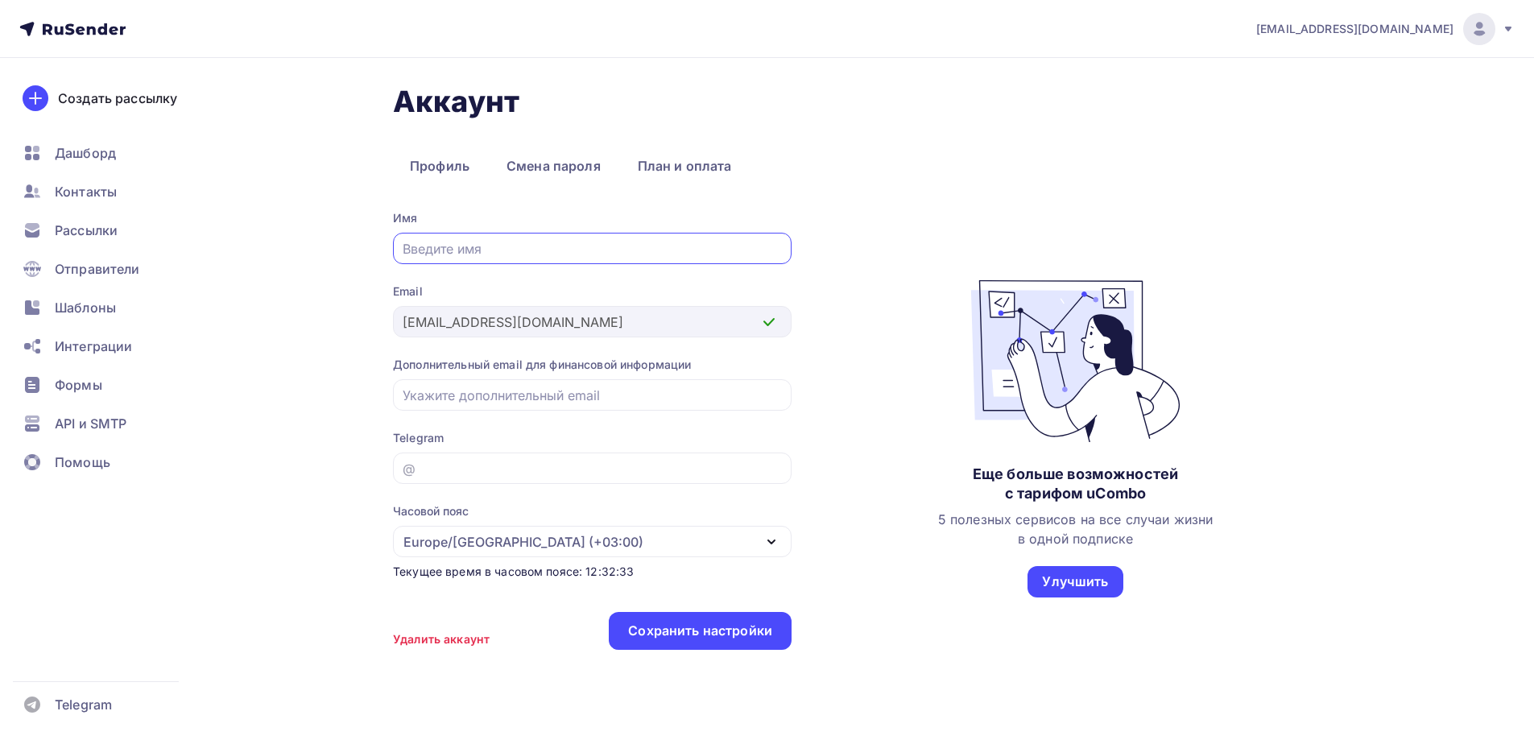
click at [469, 247] on input "text" at bounding box center [593, 248] width 380 height 19
drag, startPoint x: 511, startPoint y: 246, endPoint x: 308, endPoint y: 242, distance: 203.7
click at [308, 242] on div "Аккаунт Профиль Смена пароля План и оплата Профиль Смена пароля План и оплата И…" at bounding box center [767, 417] width 1320 height 718
type input "Антон"
click at [534, 396] on input "email" at bounding box center [593, 395] width 380 height 19
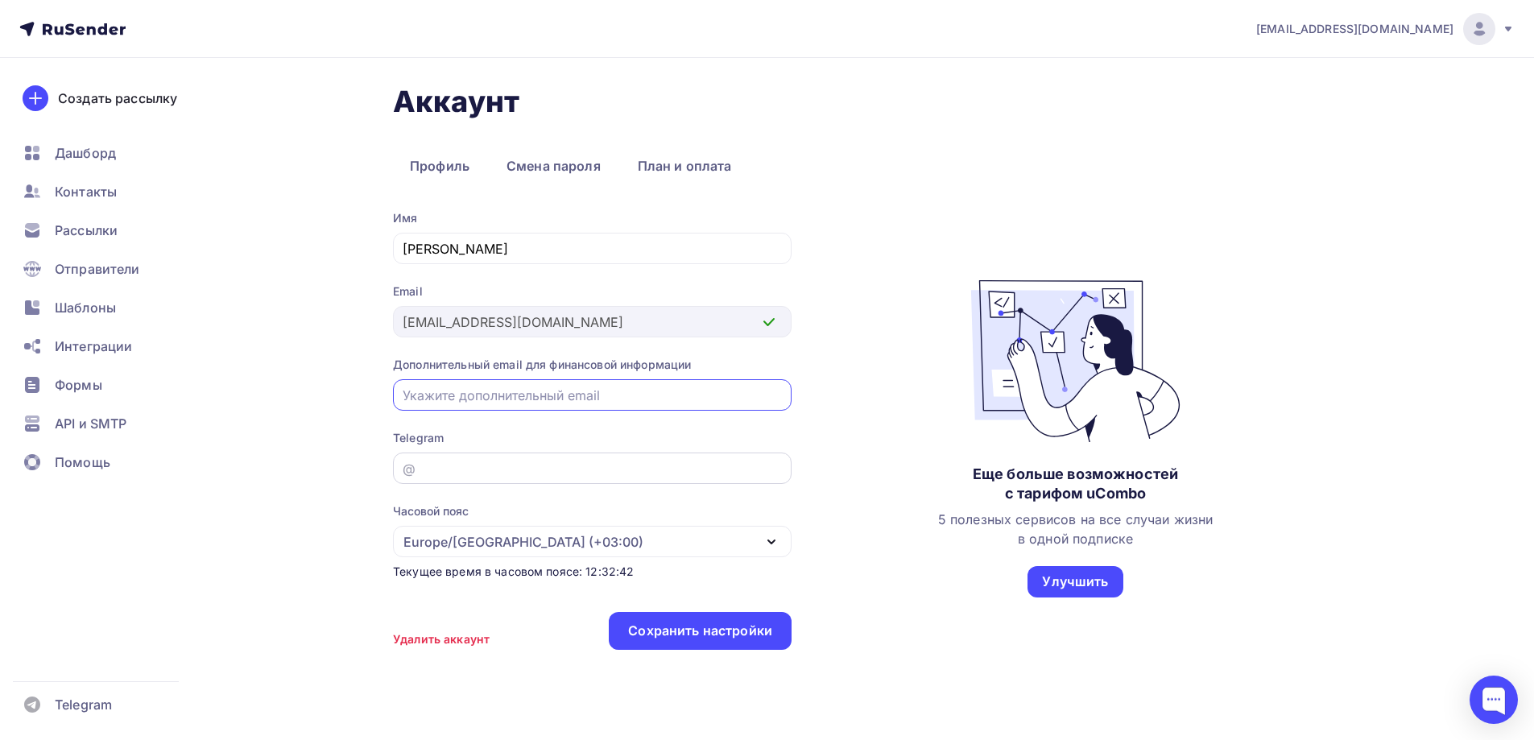
scroll to position [36, 0]
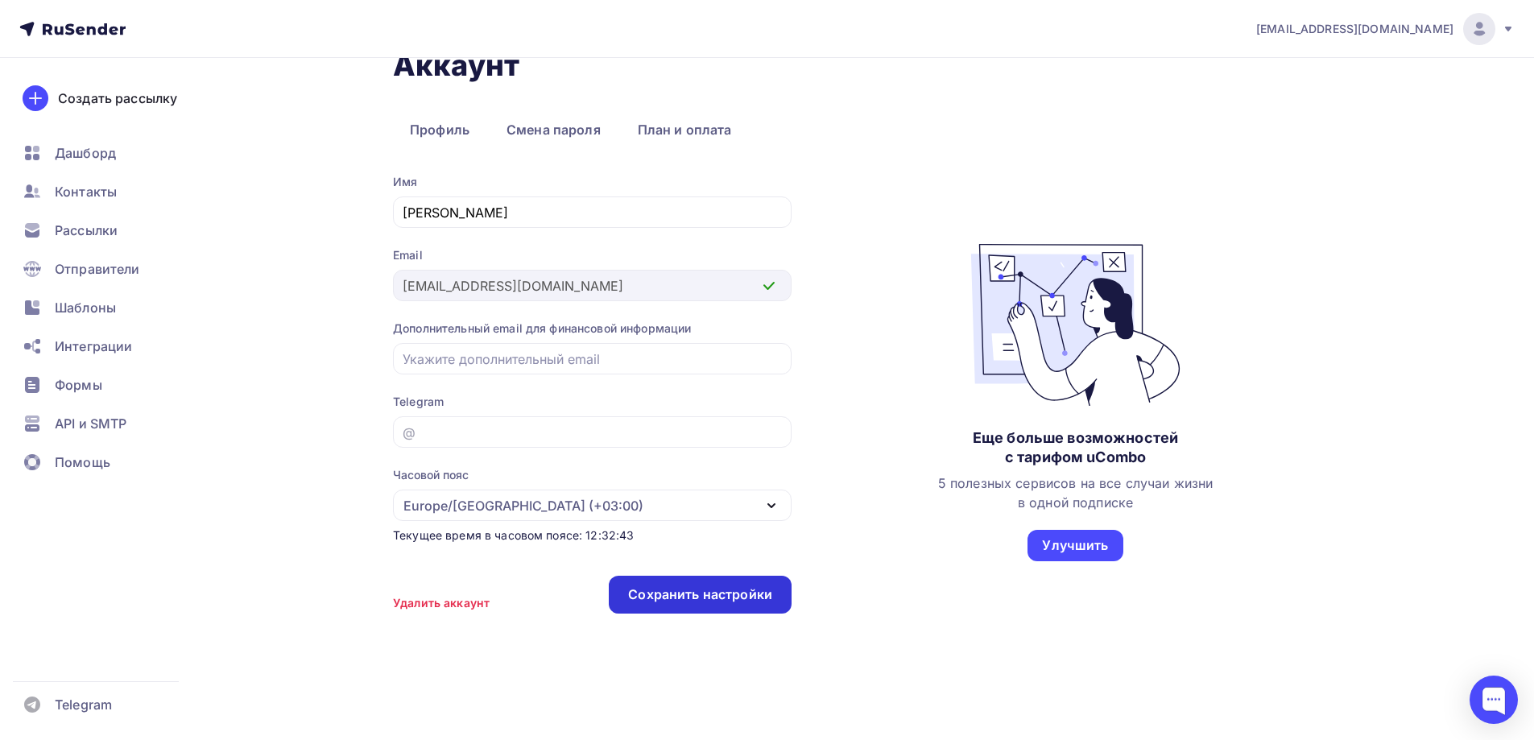
click at [673, 589] on div "Сохранить настройки" at bounding box center [700, 594] width 144 height 19
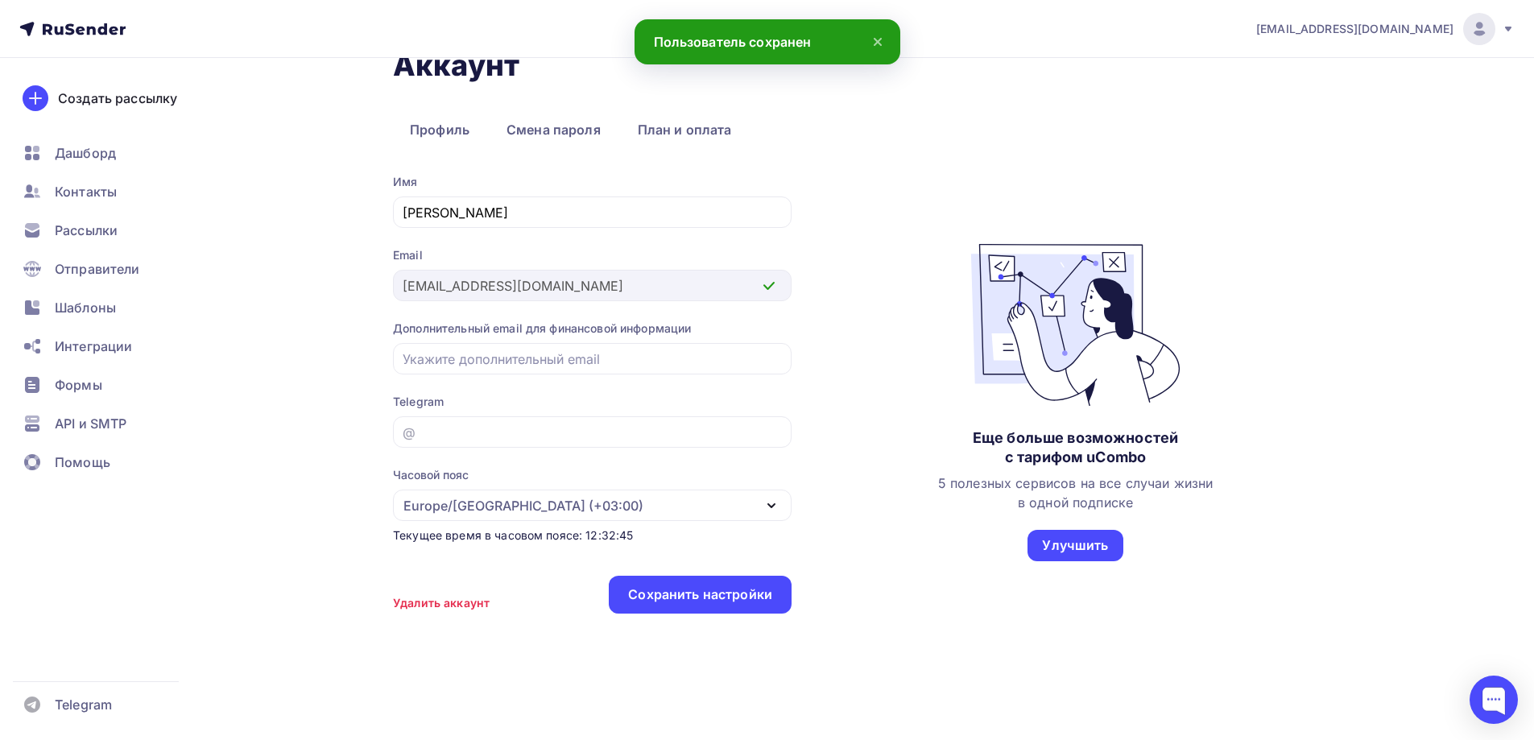
click at [880, 37] on icon at bounding box center [877, 41] width 19 height 19
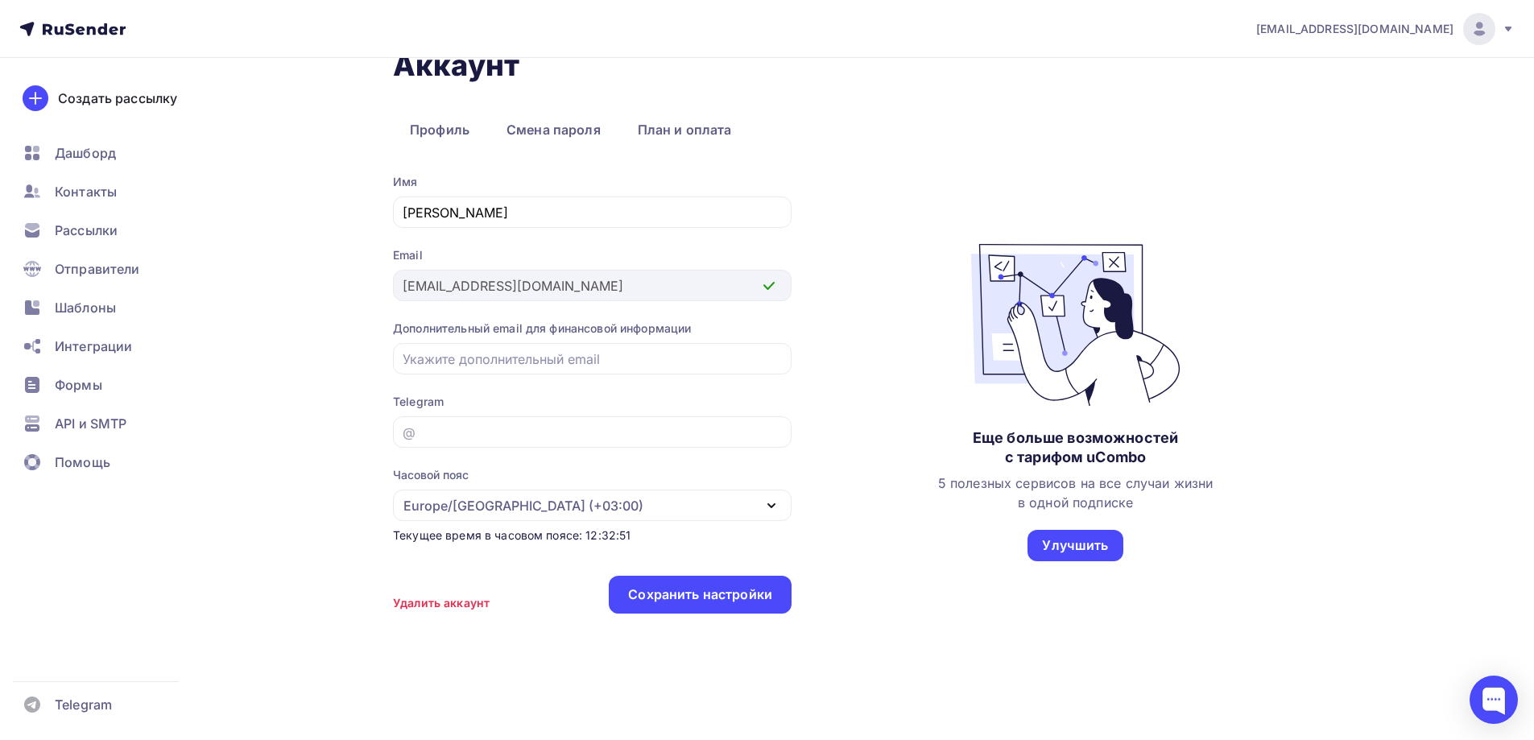
click at [1510, 34] on icon at bounding box center [1508, 29] width 13 height 13
click at [1474, 26] on img at bounding box center [1478, 28] width 19 height 19
click at [1437, 27] on span "[EMAIL_ADDRESS][DOMAIN_NAME]" at bounding box center [1354, 29] width 197 height 16
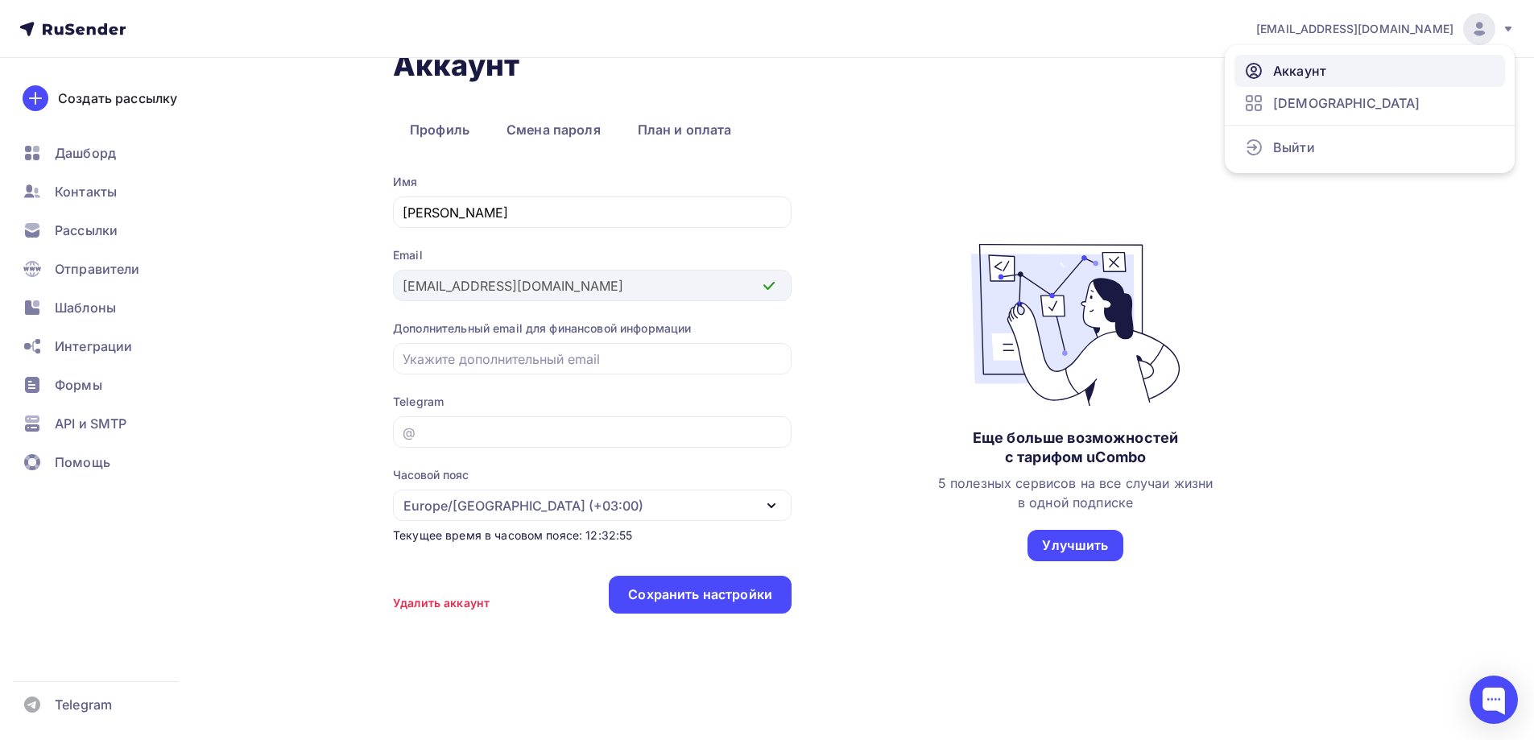
click at [1328, 76] on link "Аккаунт" at bounding box center [1369, 71] width 271 height 32
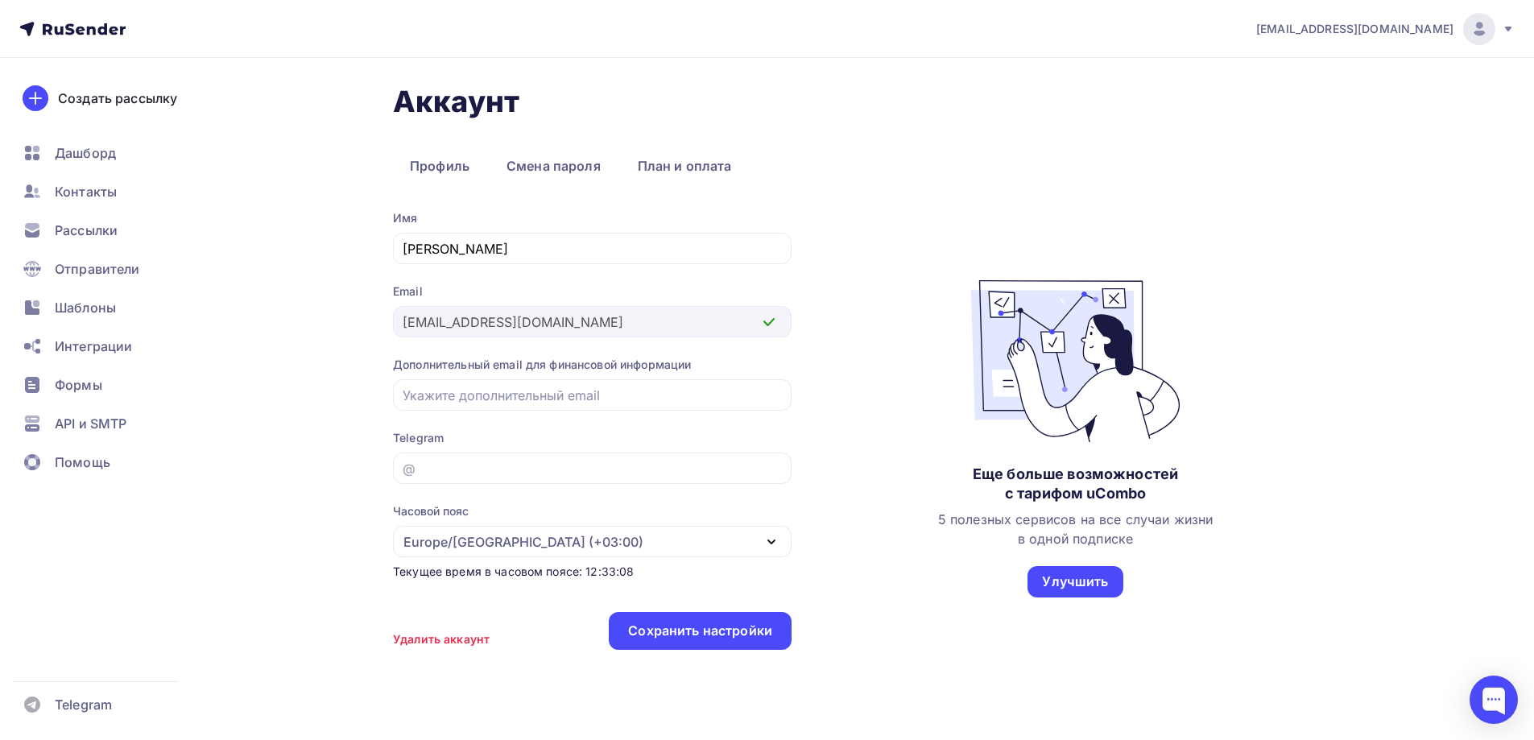
click at [899, 477] on div "Имя Антон Email geoidearu@ya.ru Дополнительный email для финансовой информации …" at bounding box center [876, 438] width 966 height 456
click at [87, 196] on span "Контакты" at bounding box center [86, 191] width 62 height 19
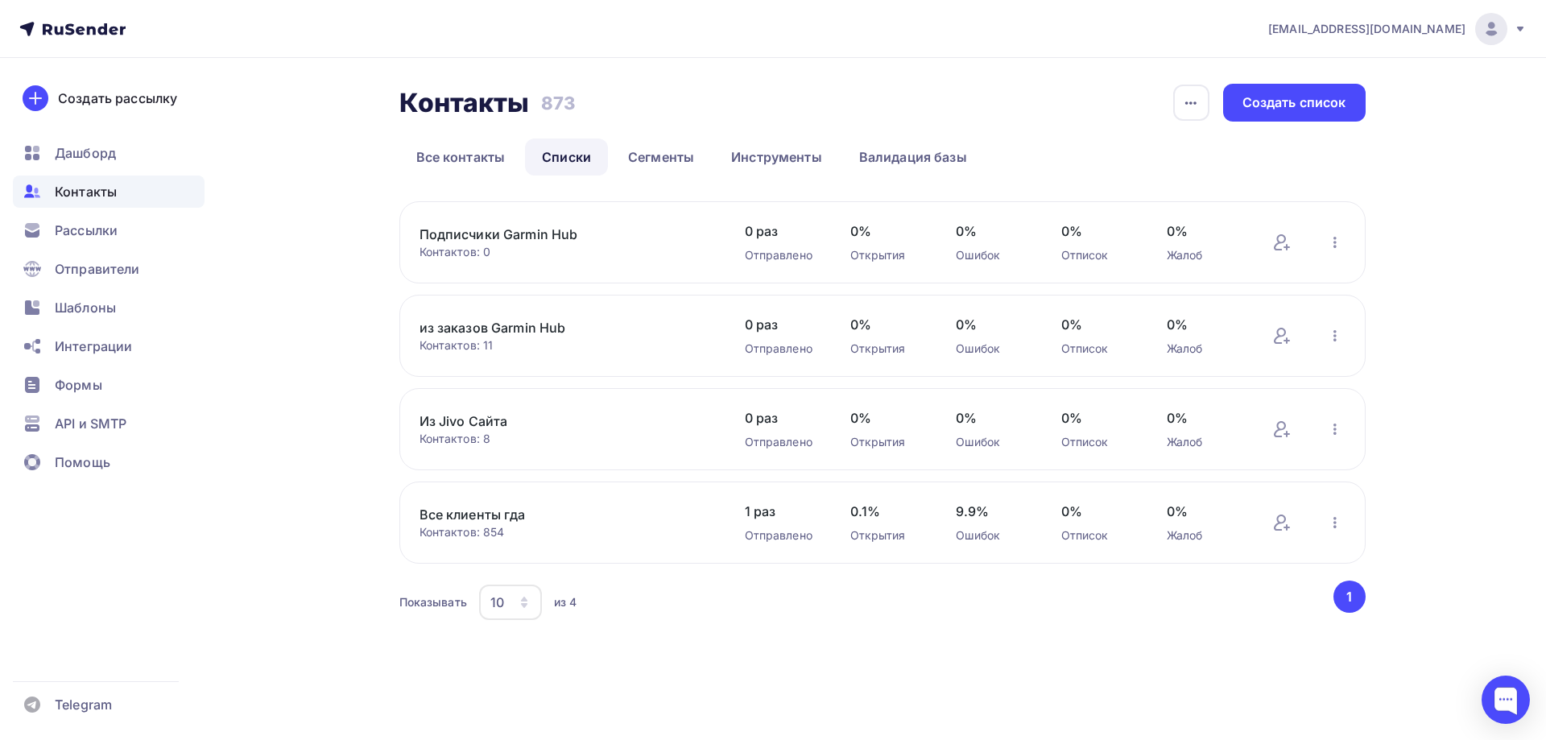
drag, startPoint x: 413, startPoint y: 508, endPoint x: 541, endPoint y: 530, distance: 129.8
click at [541, 530] on div "Все клиенты гда Контактов: 854 Добавить контакты Переименовать список Скачать с…" at bounding box center [882, 522] width 966 height 82
copy div "Все клиенты гда Контактов: 854"
click at [80, 150] on span "Дашборд" at bounding box center [85, 152] width 61 height 19
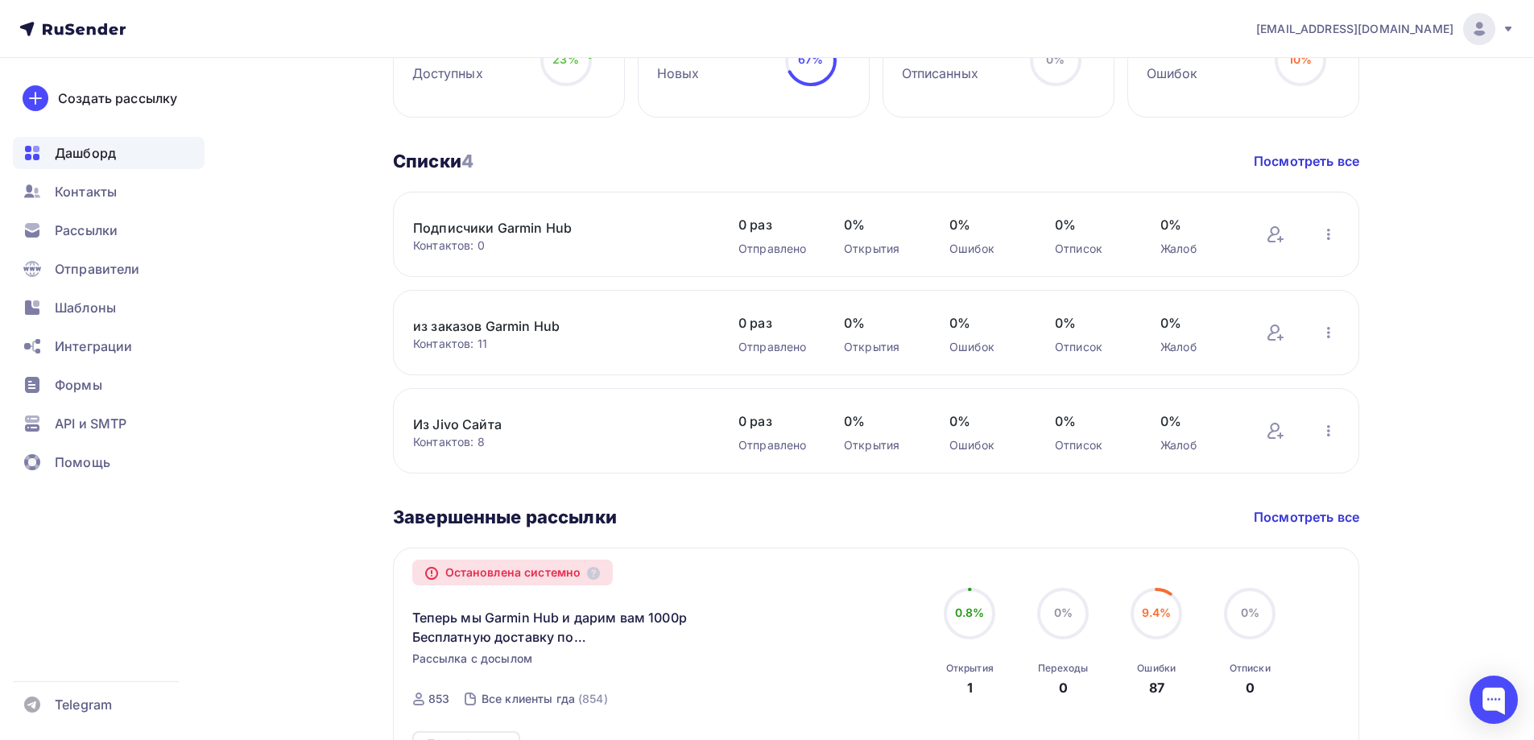
scroll to position [503, 0]
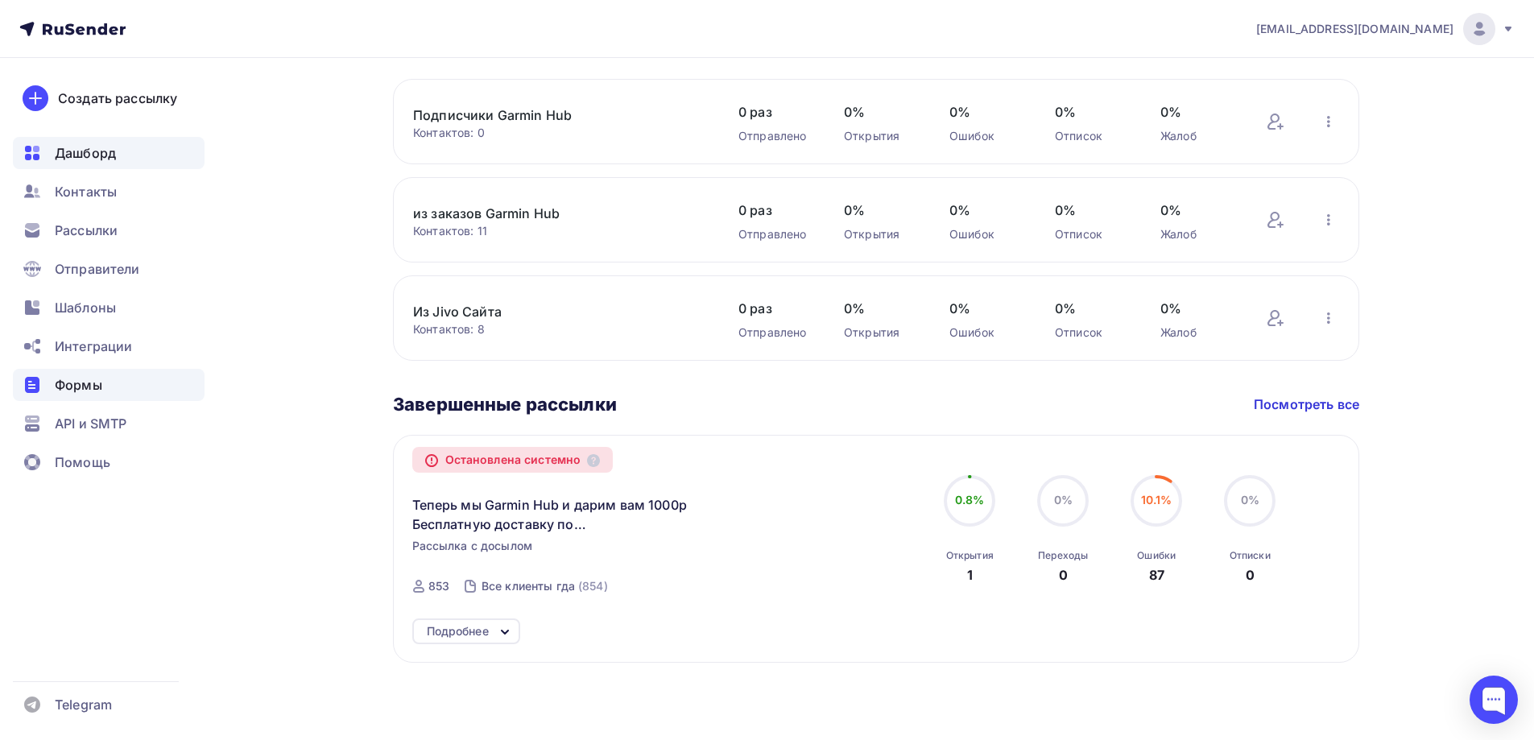
click at [77, 386] on span "Формы" at bounding box center [79, 384] width 48 height 19
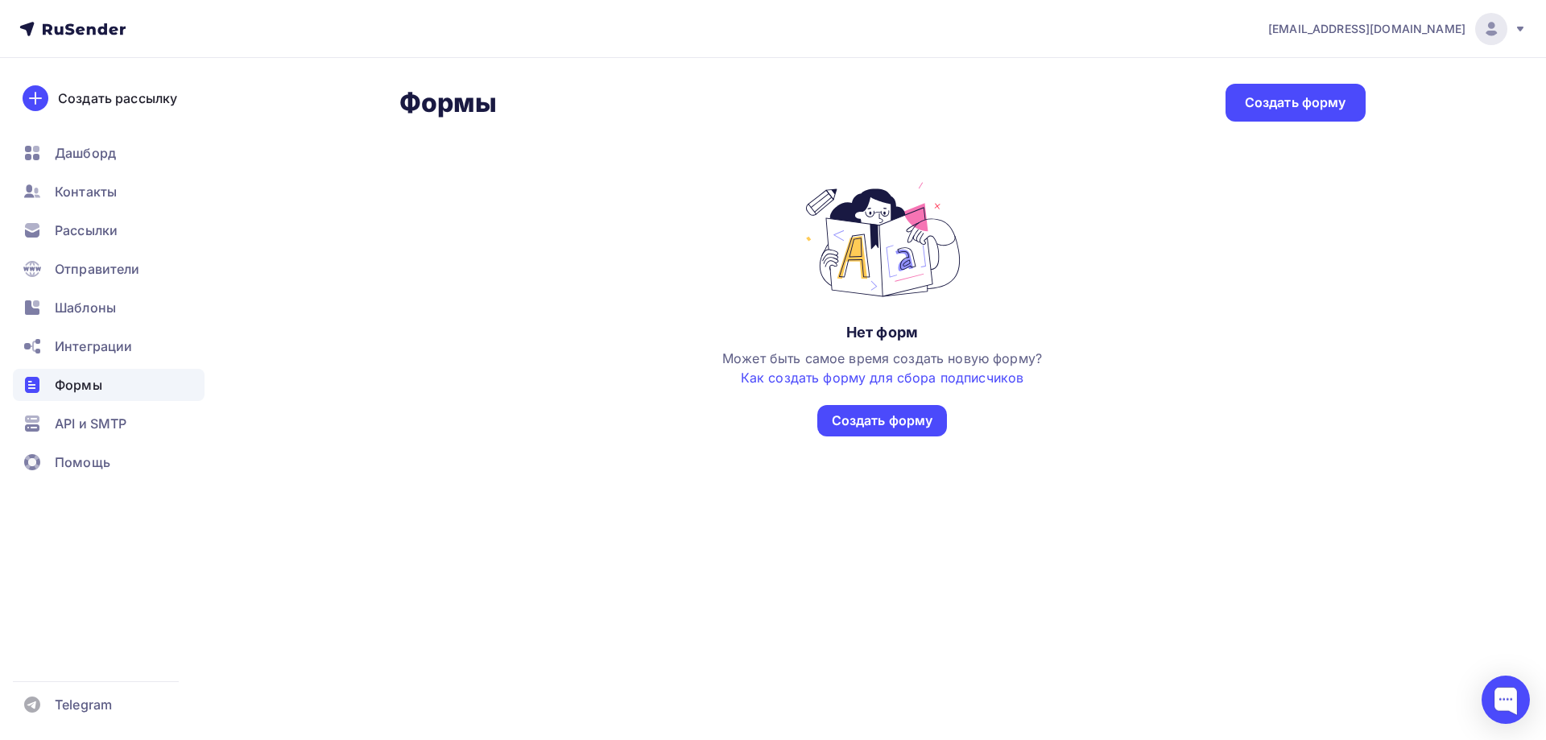
click at [1448, 27] on span "[EMAIL_ADDRESS][DOMAIN_NAME]" at bounding box center [1366, 29] width 197 height 16
click at [1302, 56] on link "Аккаунт" at bounding box center [1381, 71] width 271 height 32
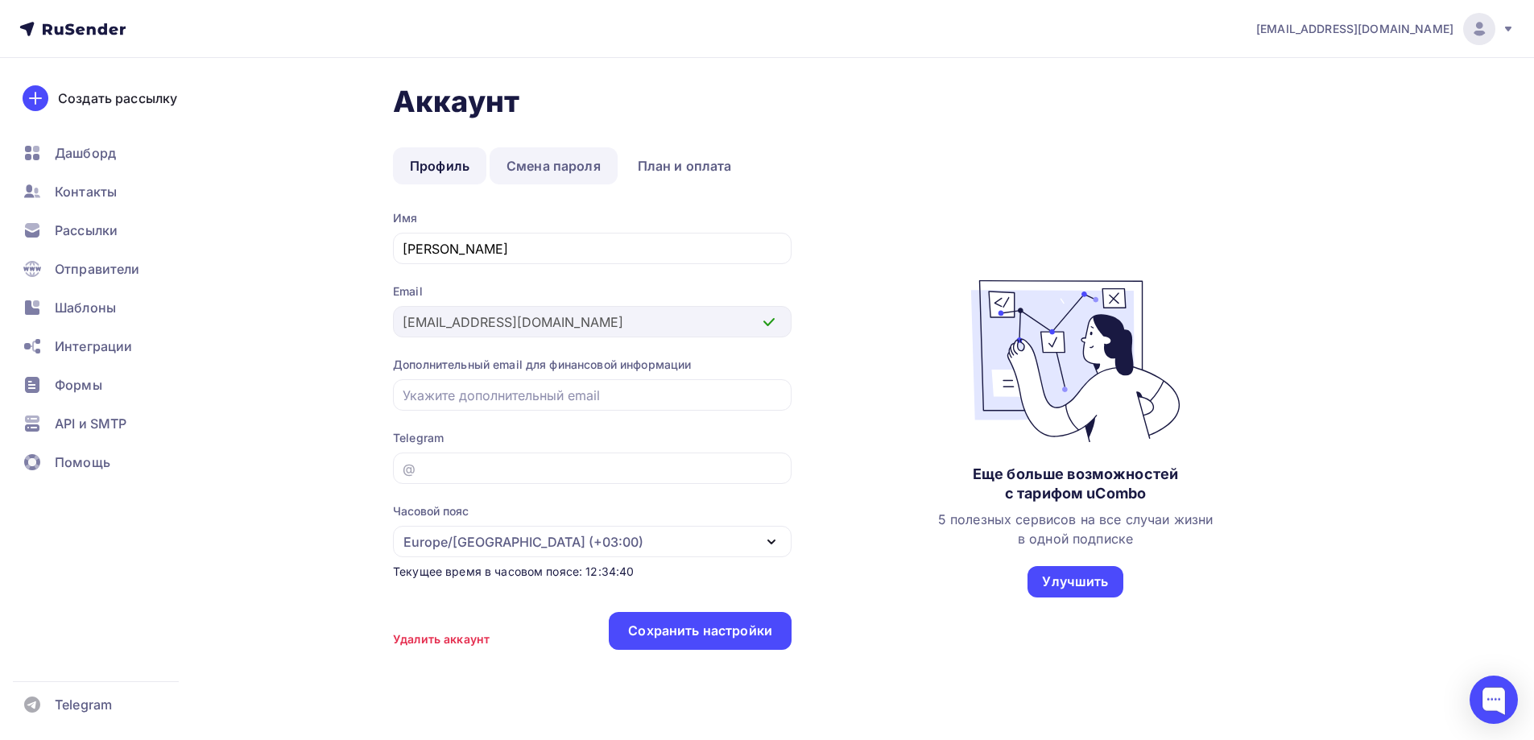
click at [553, 163] on link "Смена пароля" at bounding box center [554, 165] width 128 height 37
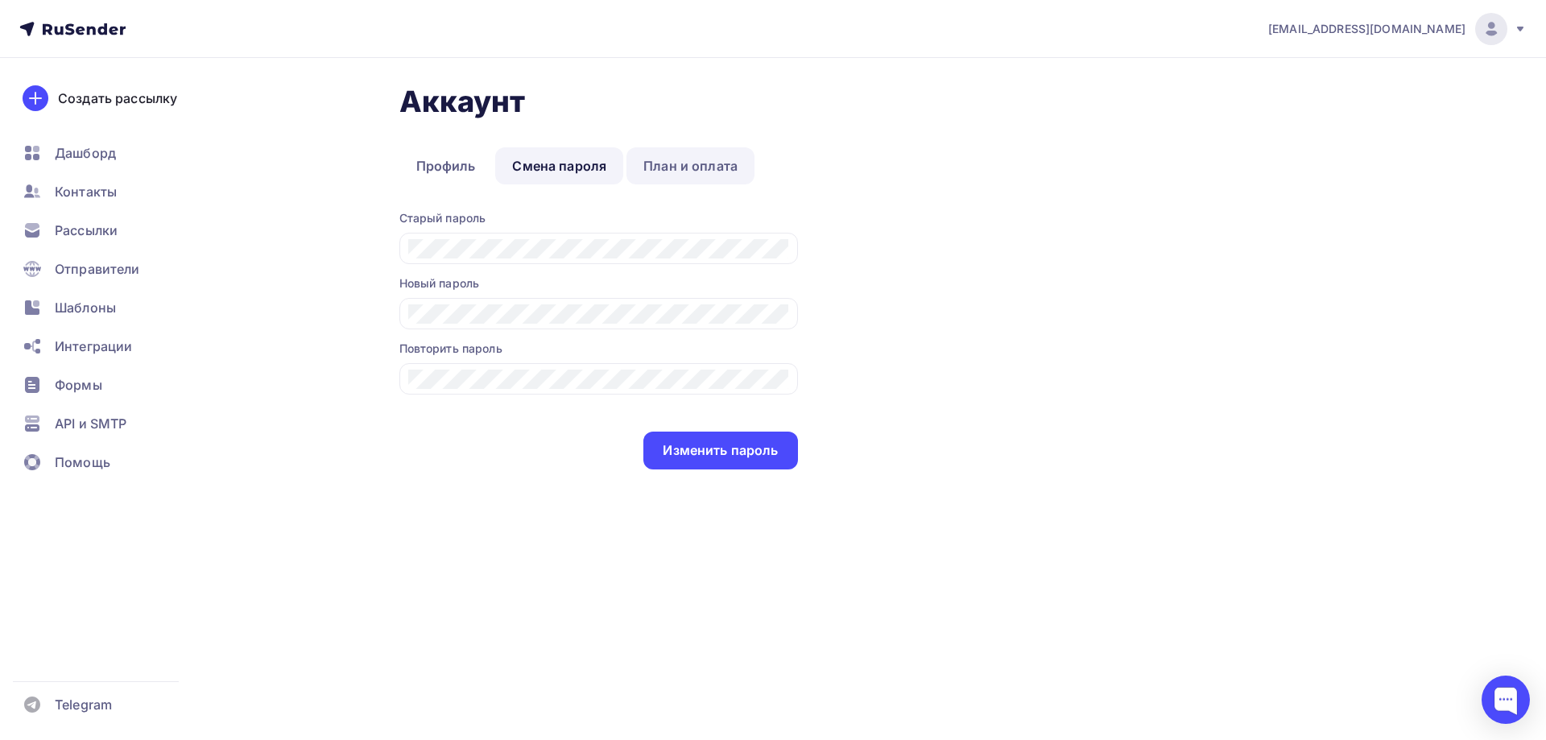
click at [679, 163] on link "План и оплата" at bounding box center [690, 165] width 128 height 37
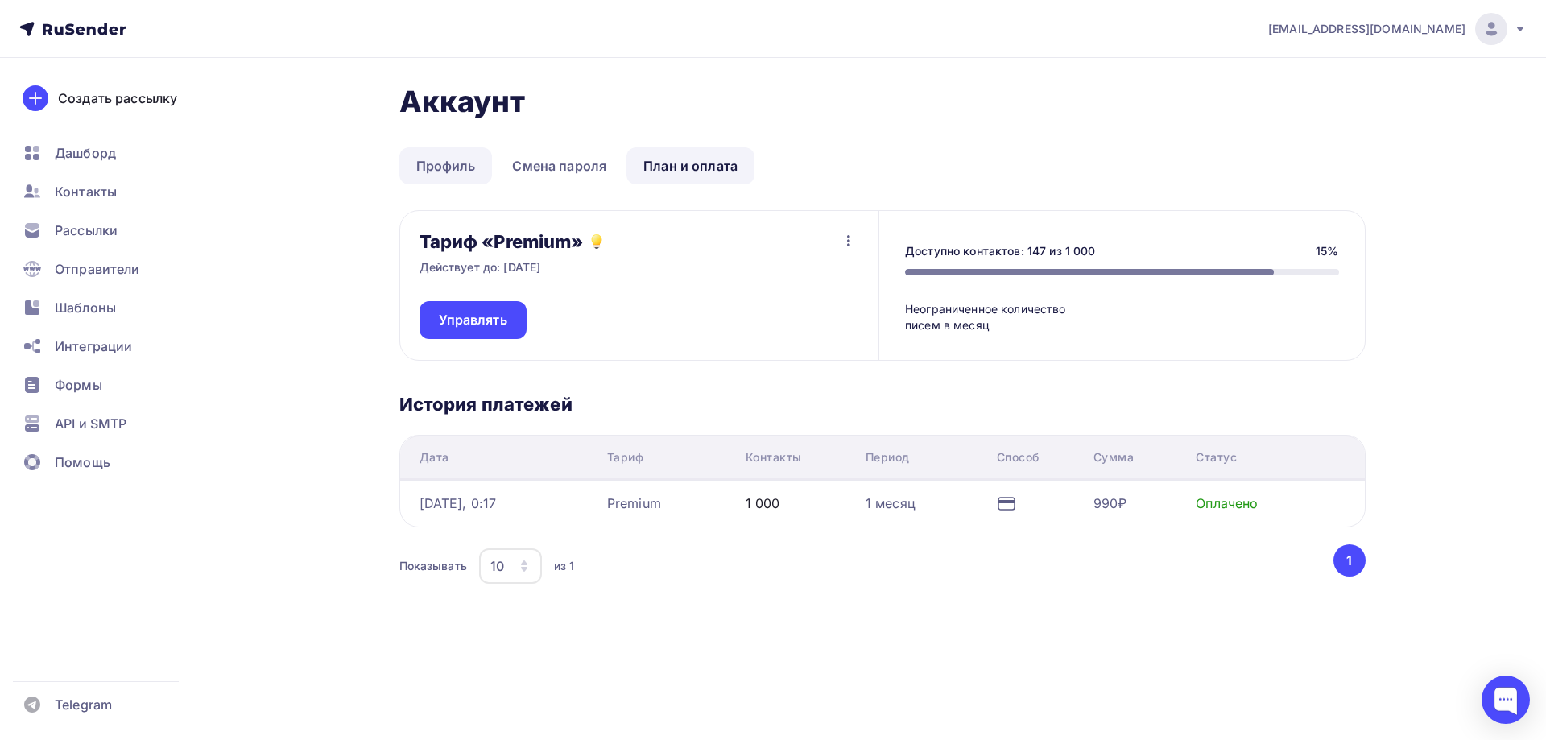
click at [432, 168] on link "Профиль" at bounding box center [445, 165] width 93 height 37
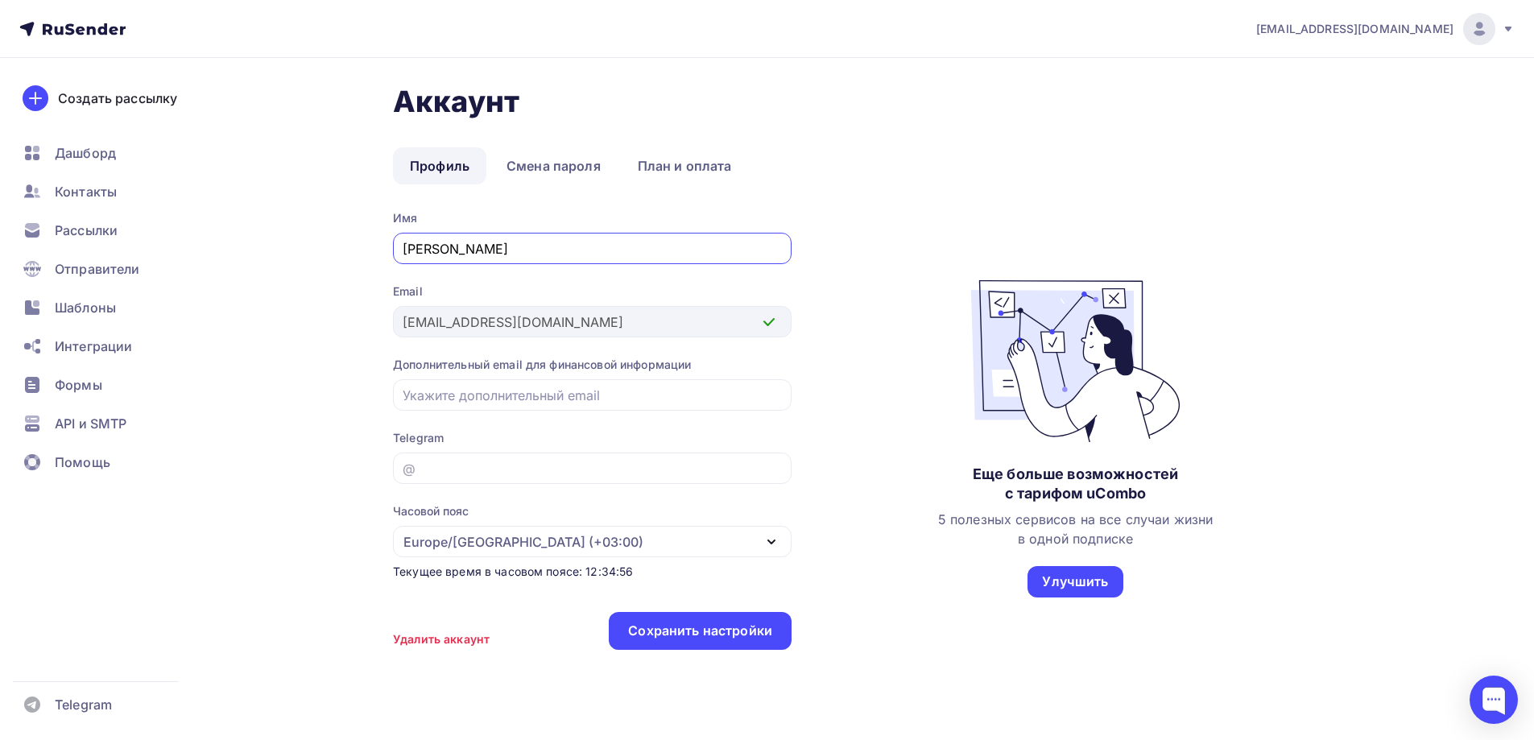
click at [1507, 31] on icon at bounding box center [1508, 29] width 13 height 13
click at [1479, 26] on img at bounding box center [1478, 28] width 19 height 19
click at [1307, 106] on span "[DEMOGRAPHIC_DATA]" at bounding box center [1346, 102] width 147 height 19
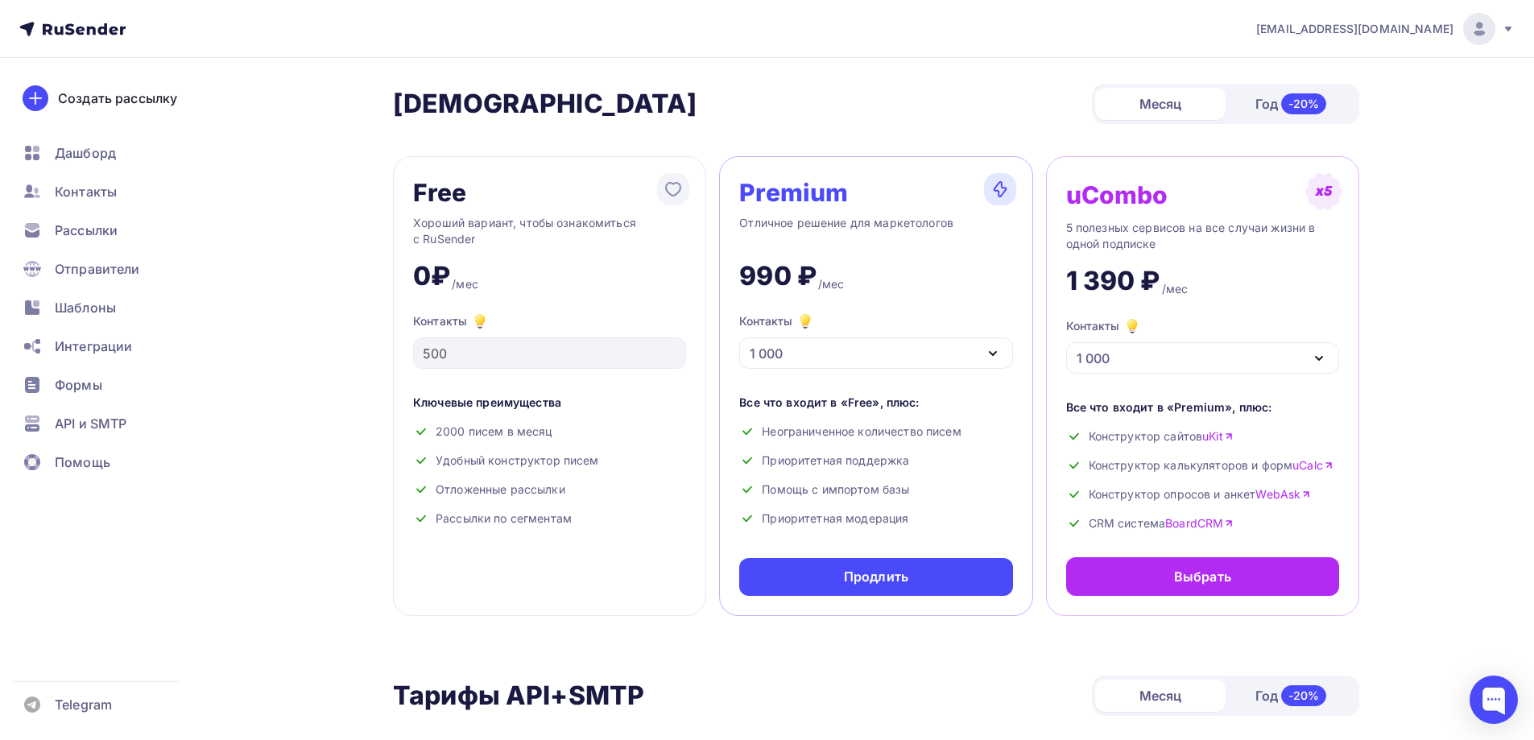
click at [102, 25] on icon at bounding box center [72, 28] width 106 height 19
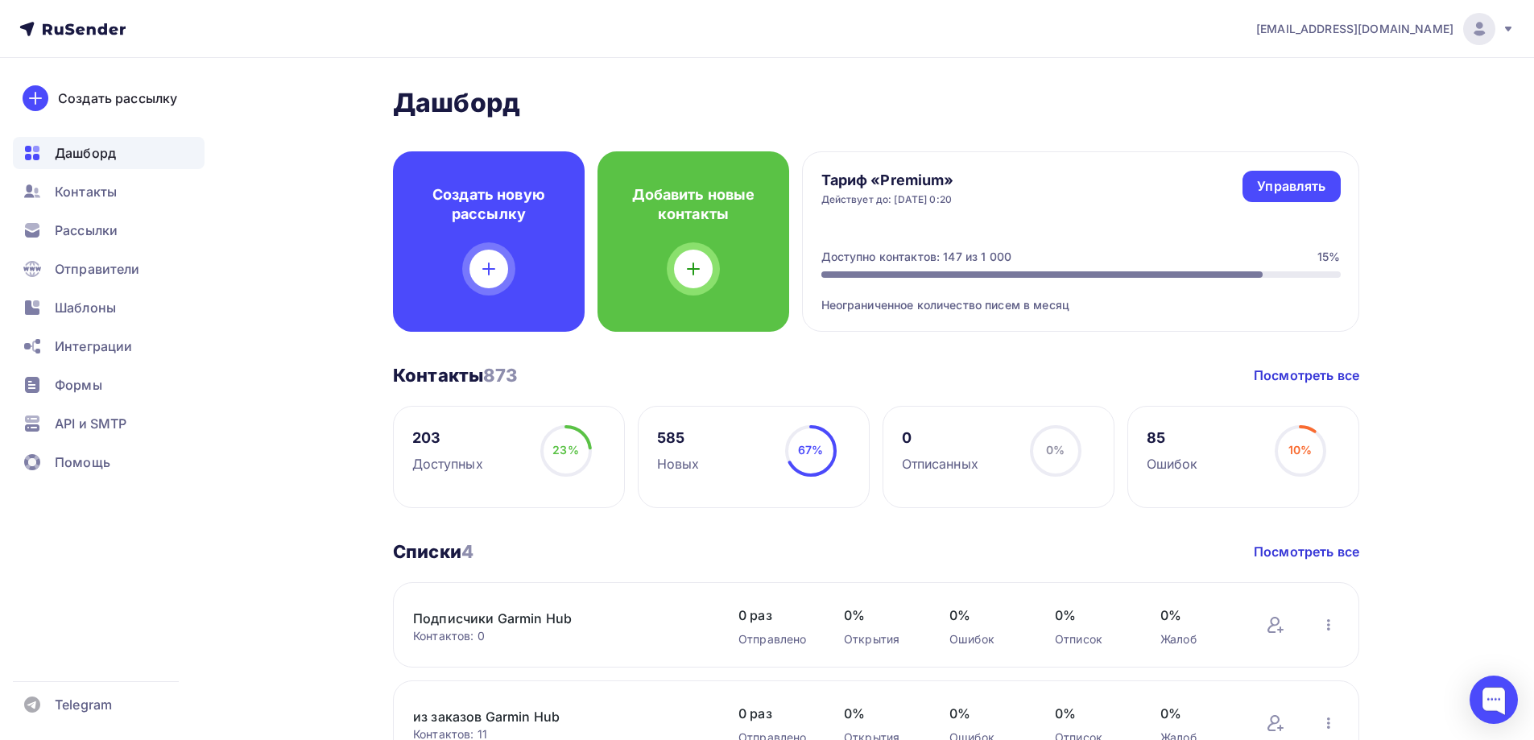
click at [1529, 184] on div "geoidearu@ya.ru Аккаунт Тарифы Выйти Создать рассылку Дашборд Контакты Рассылки…" at bounding box center [767, 621] width 1534 height 1243
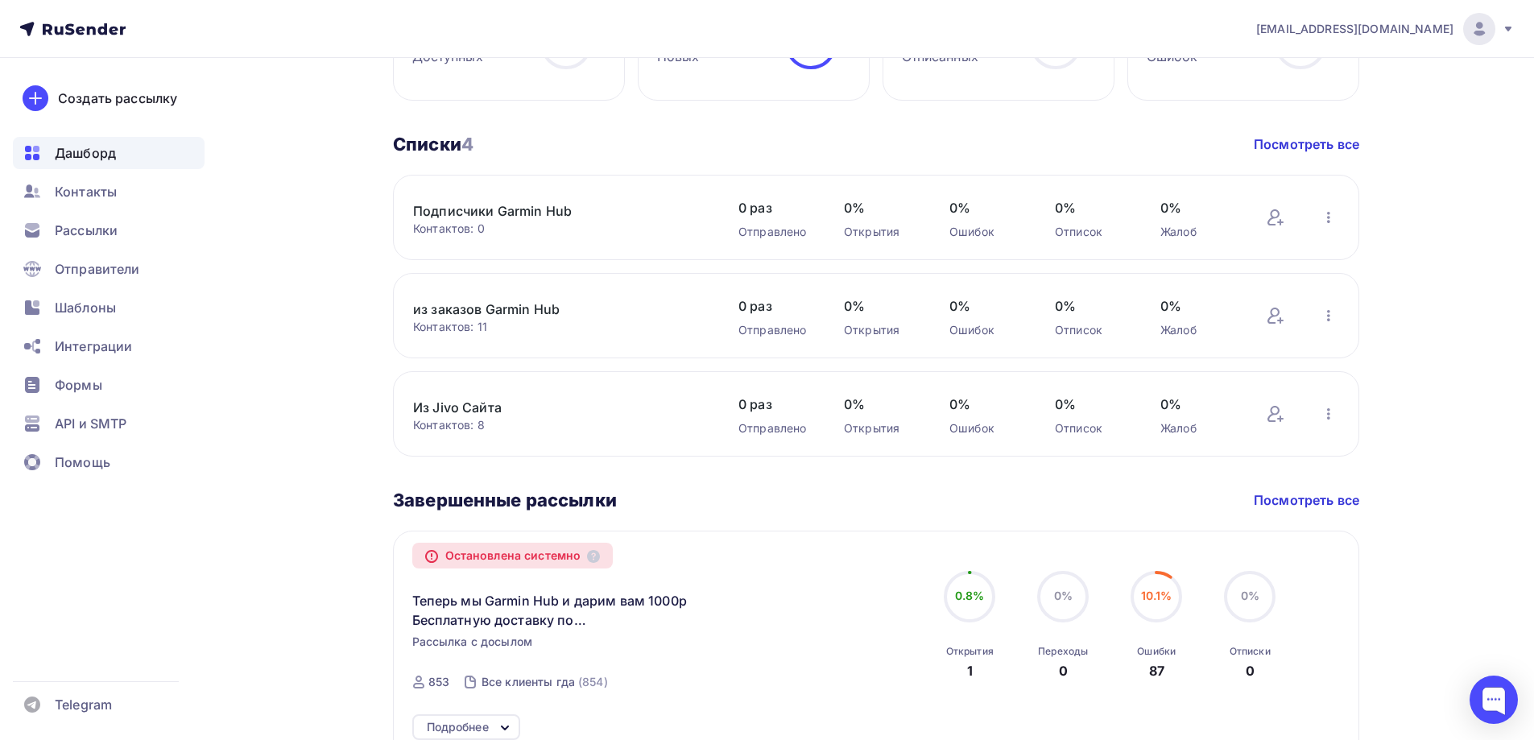
scroll to position [503, 0]
